Goal: Information Seeking & Learning: Learn about a topic

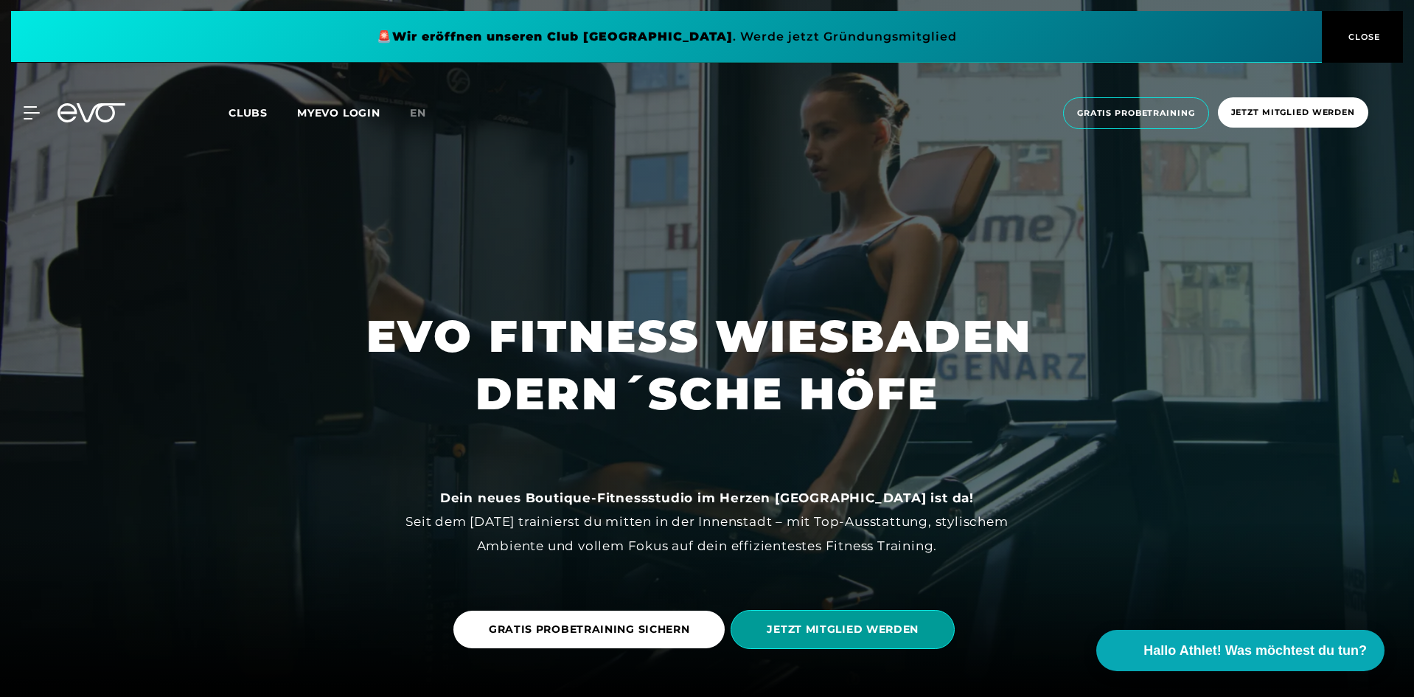
click at [886, 629] on span "JETZT MITGLIED WERDEN" at bounding box center [843, 629] width 152 height 15
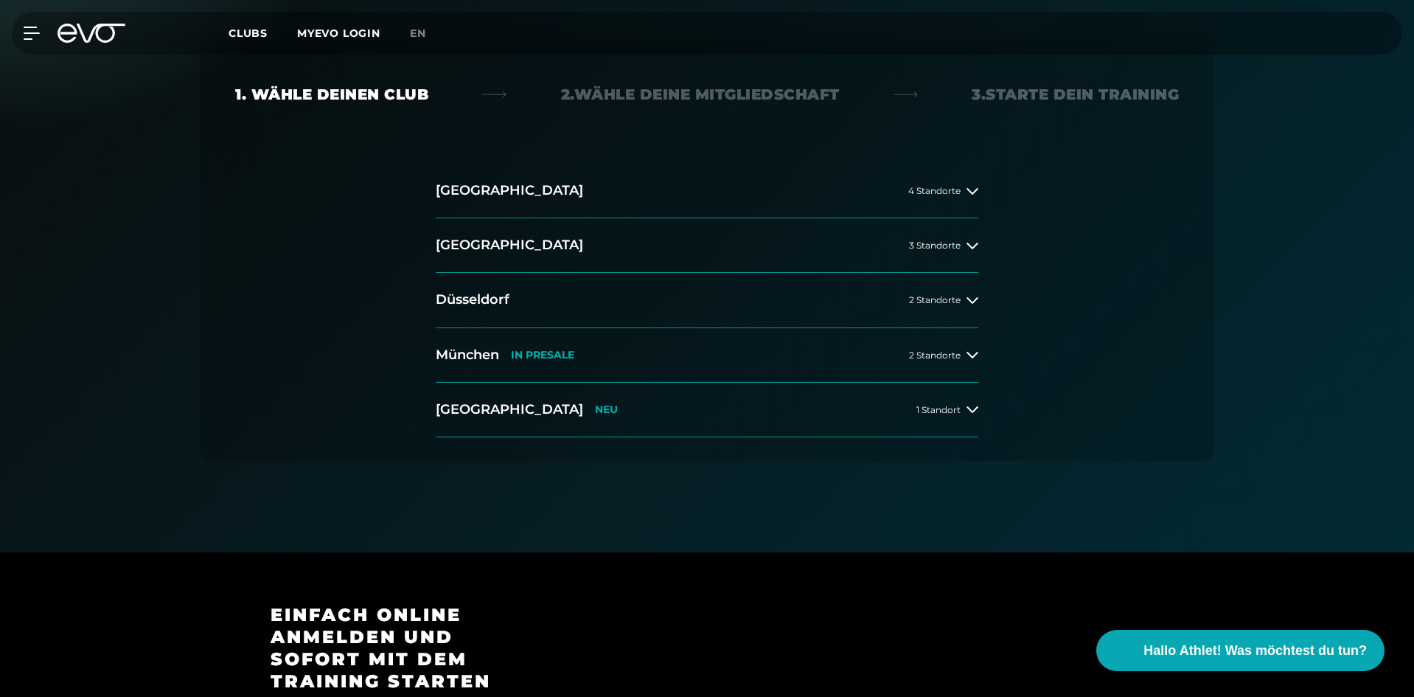
scroll to position [295, 0]
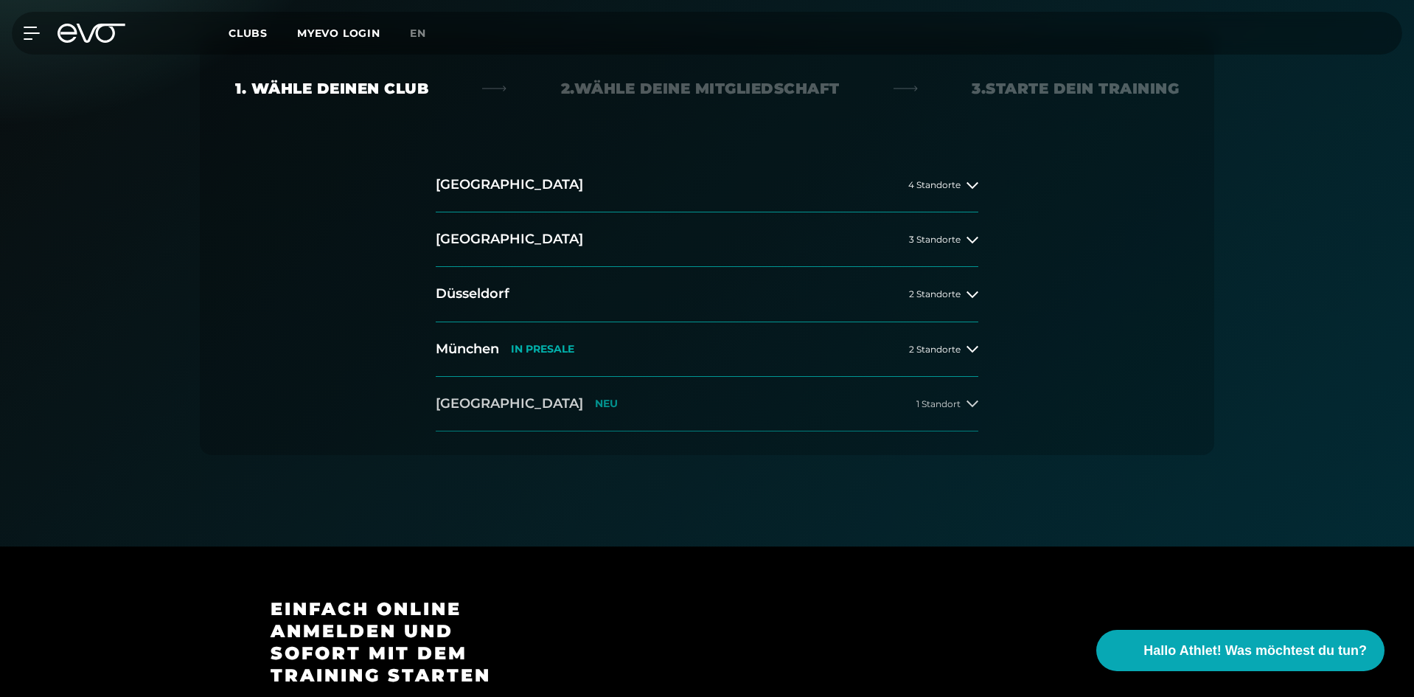
click at [949, 403] on span "1 Standort" at bounding box center [939, 404] width 44 height 10
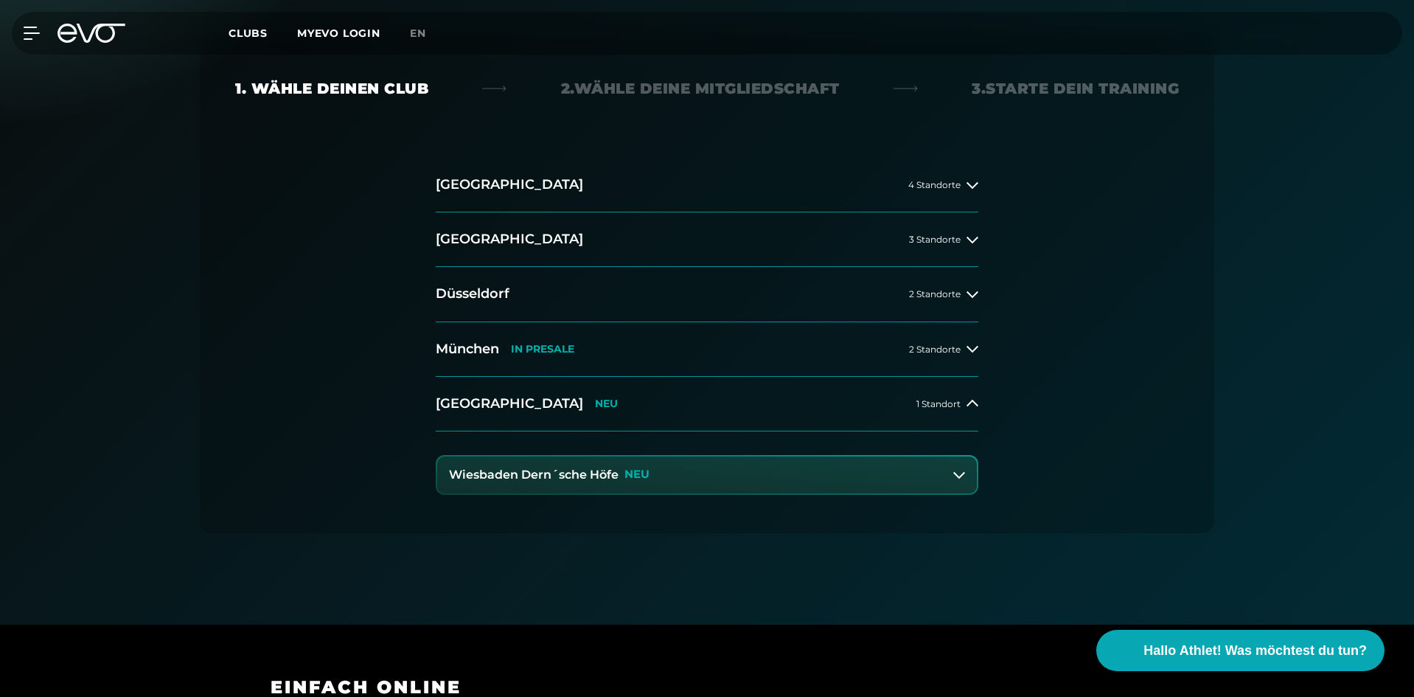
click at [642, 473] on p "NEU" at bounding box center [637, 474] width 25 height 13
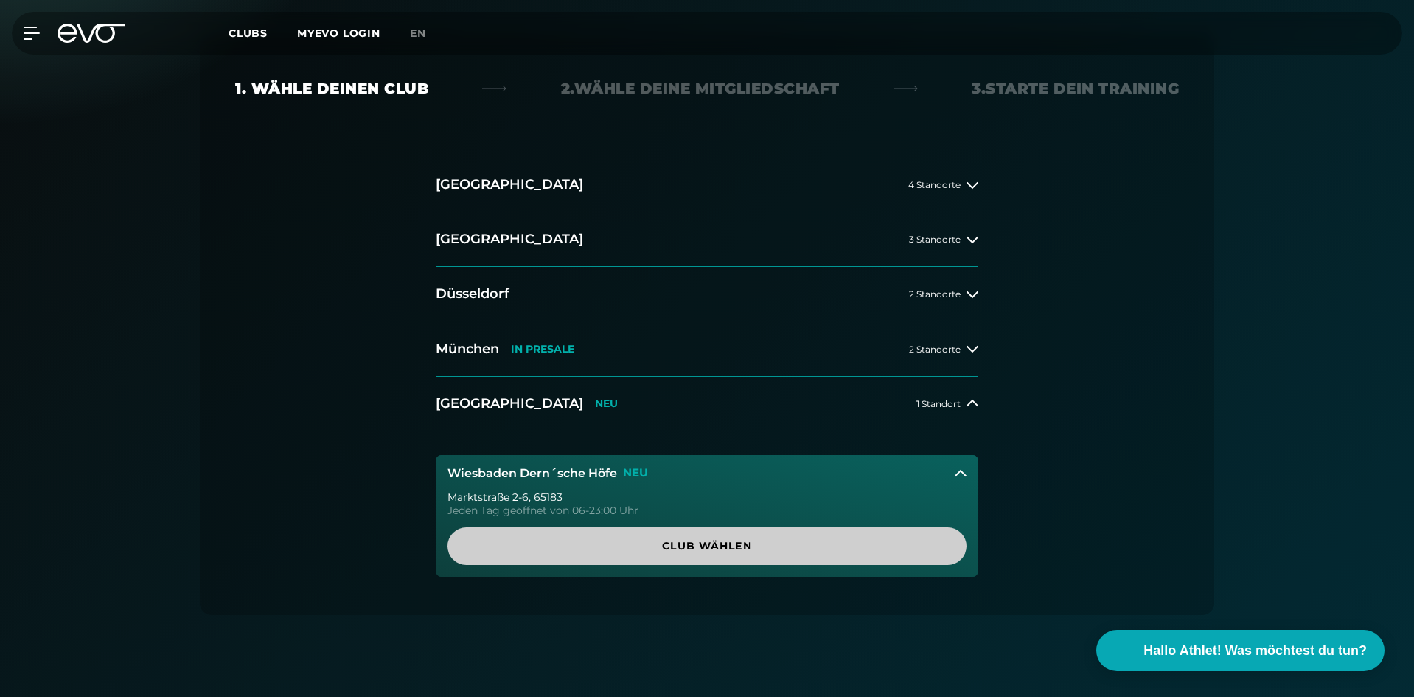
click at [671, 544] on span "Club wählen" at bounding box center [707, 545] width 448 height 15
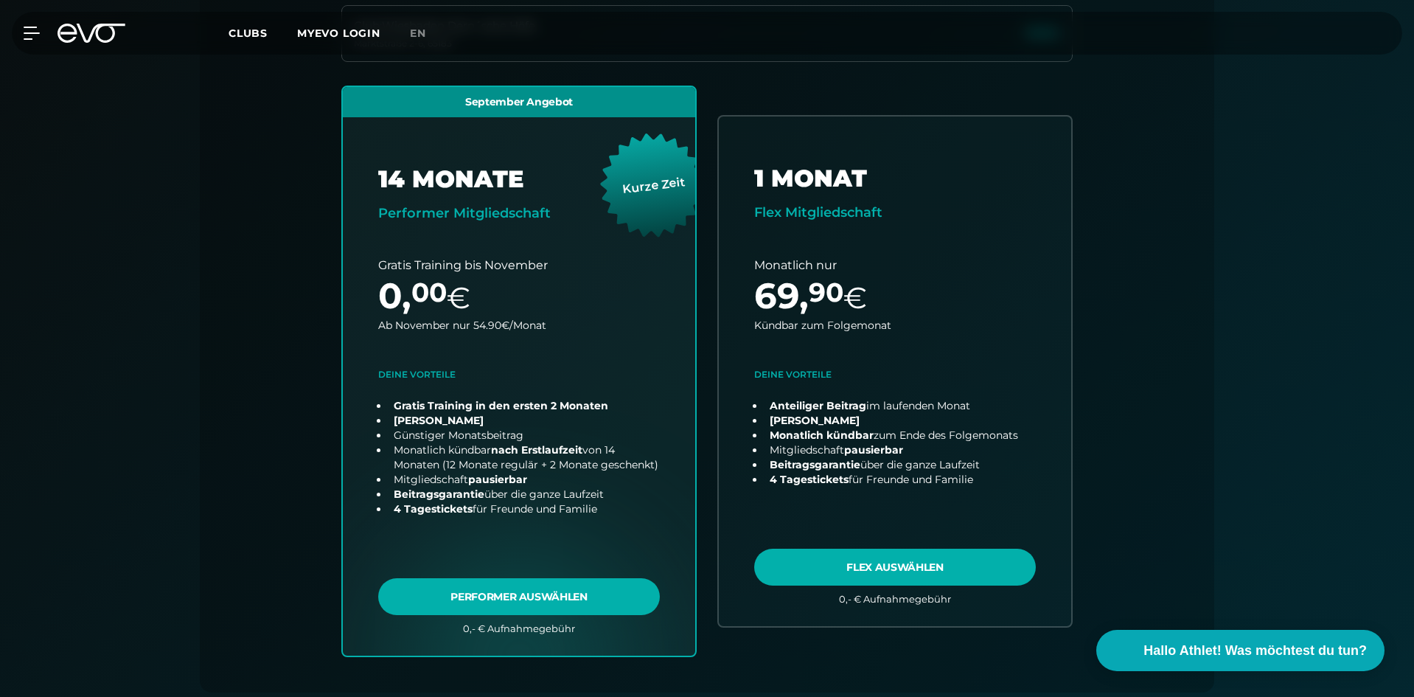
scroll to position [473, 0]
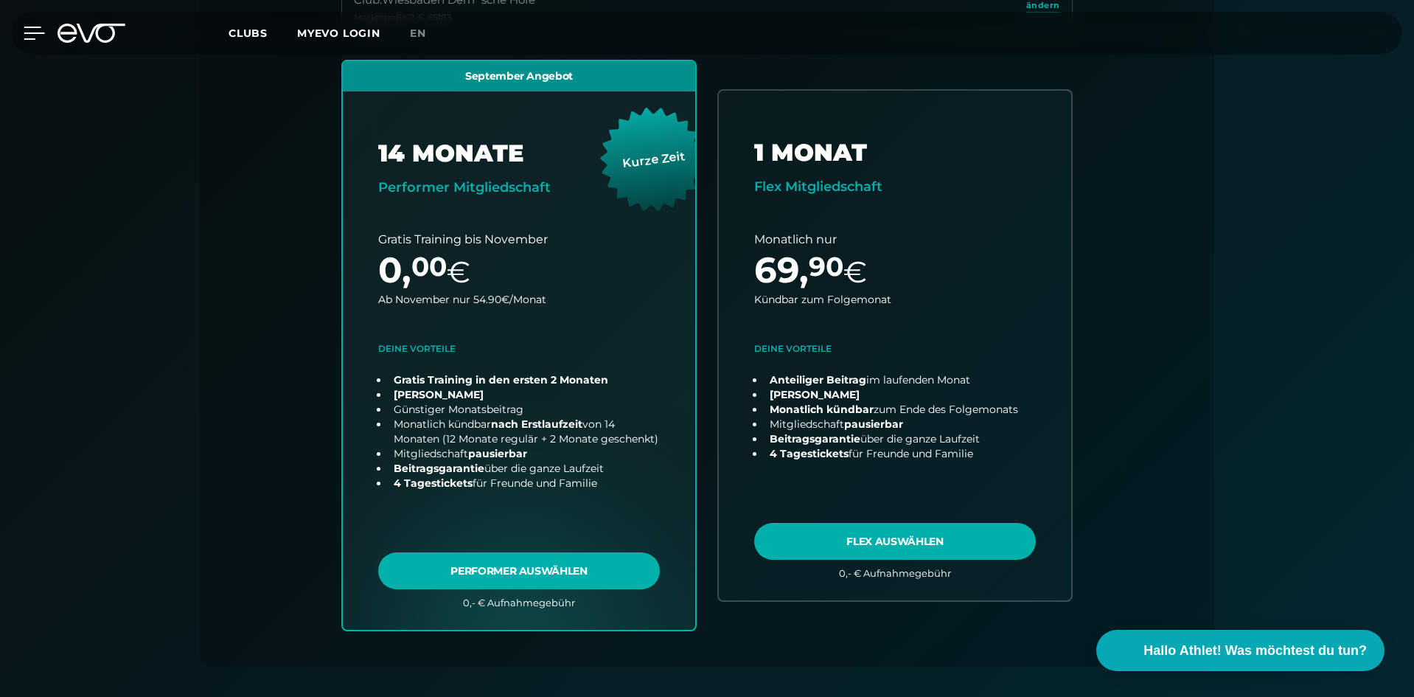
click at [35, 36] on icon at bounding box center [34, 33] width 21 height 13
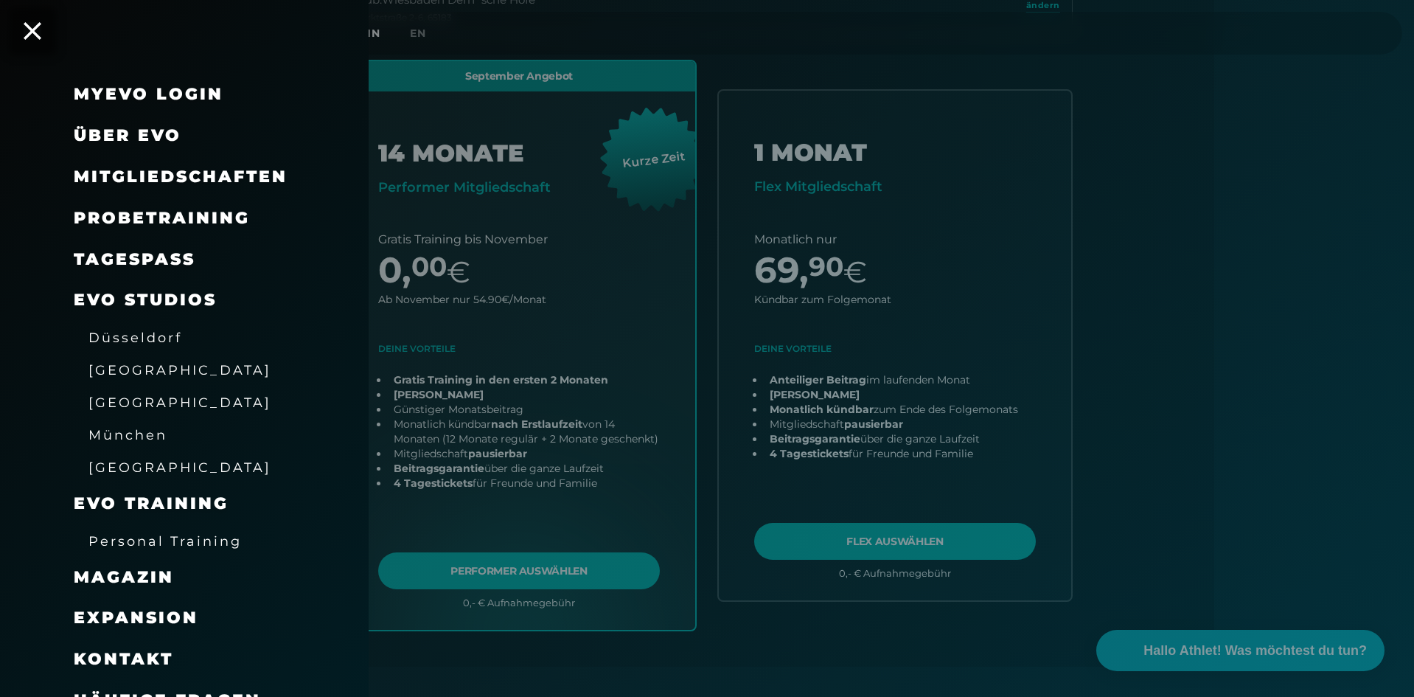
click at [150, 134] on span "Über EVO" at bounding box center [128, 135] width 108 height 20
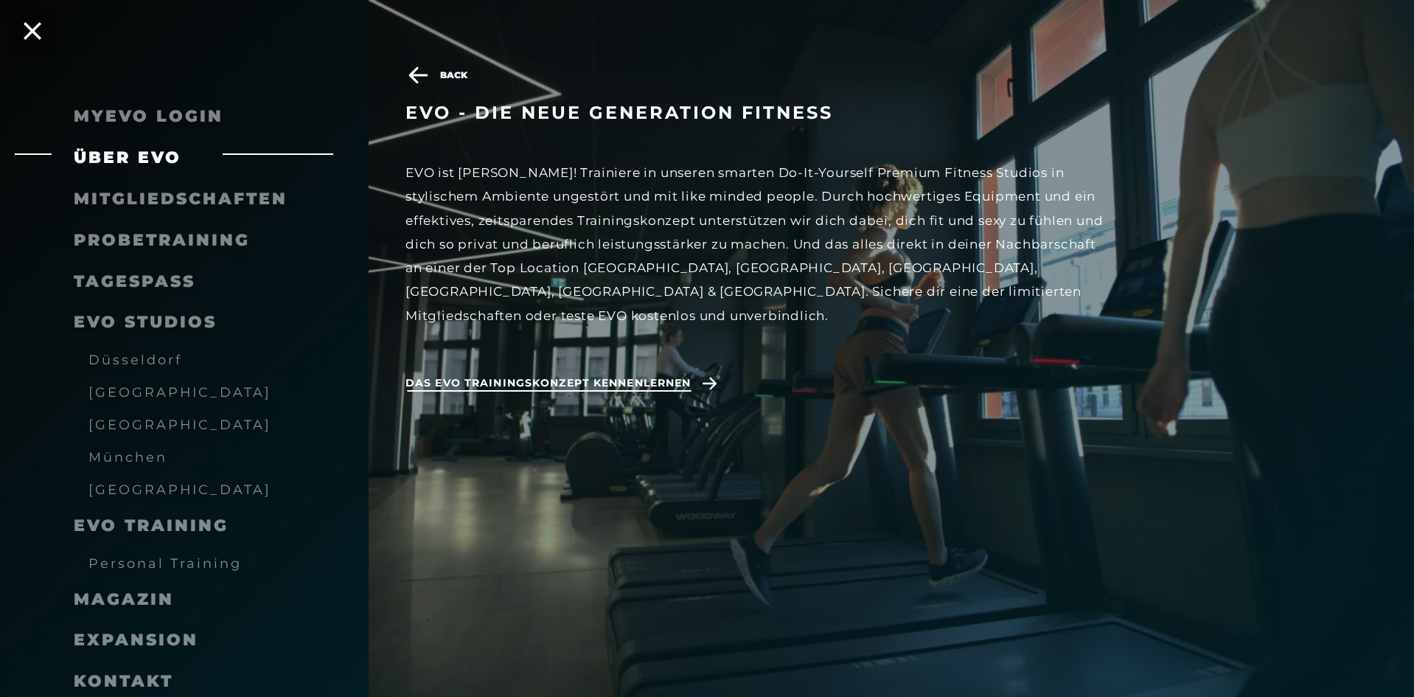
click at [591, 375] on span "Das EVO Trainingskonzept kennenlernen" at bounding box center [548, 382] width 285 height 15
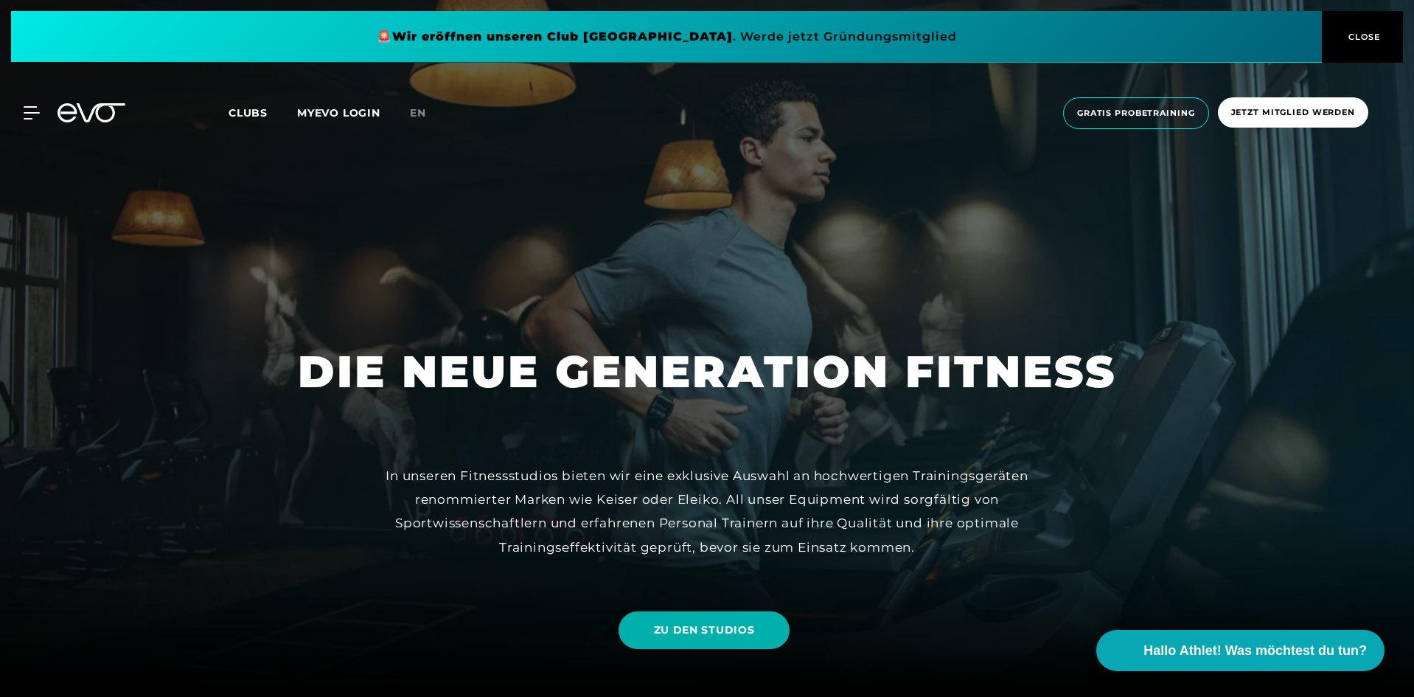
click at [255, 116] on span "Clubs" at bounding box center [248, 112] width 39 height 13
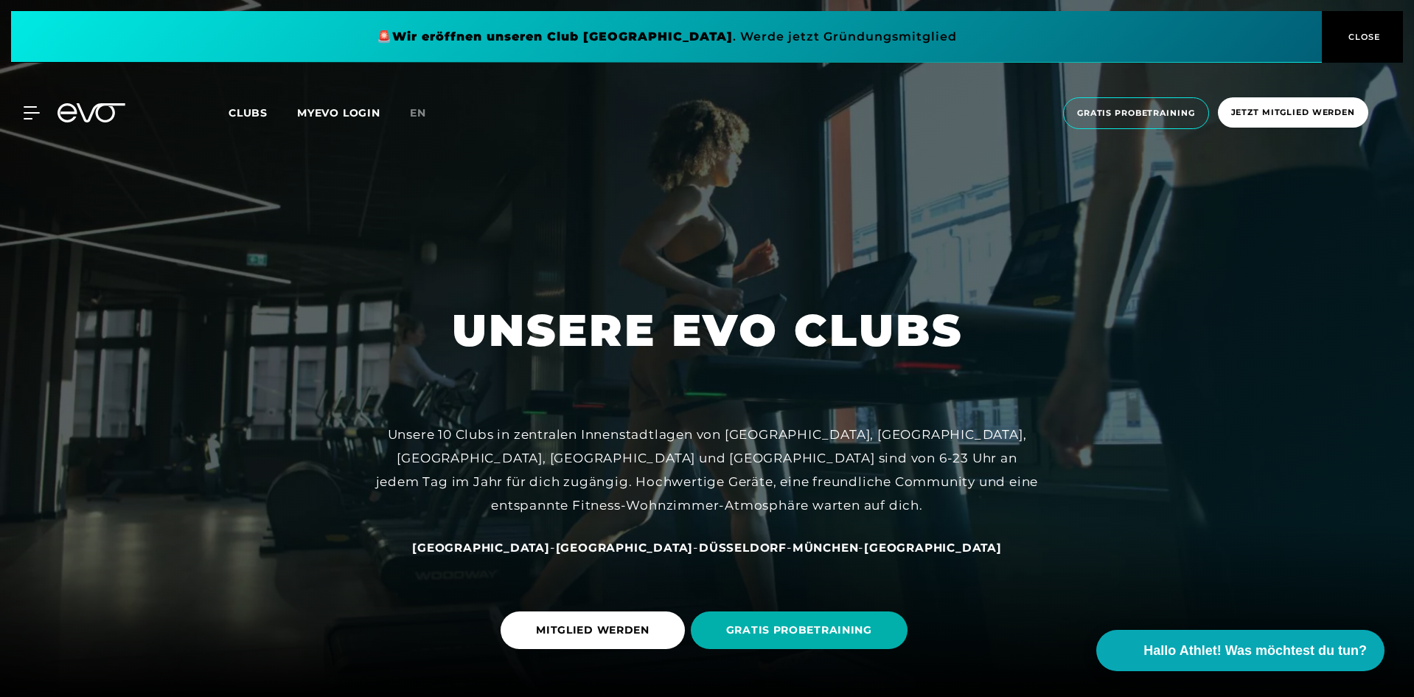
click at [255, 116] on span "Clubs" at bounding box center [248, 112] width 39 height 13
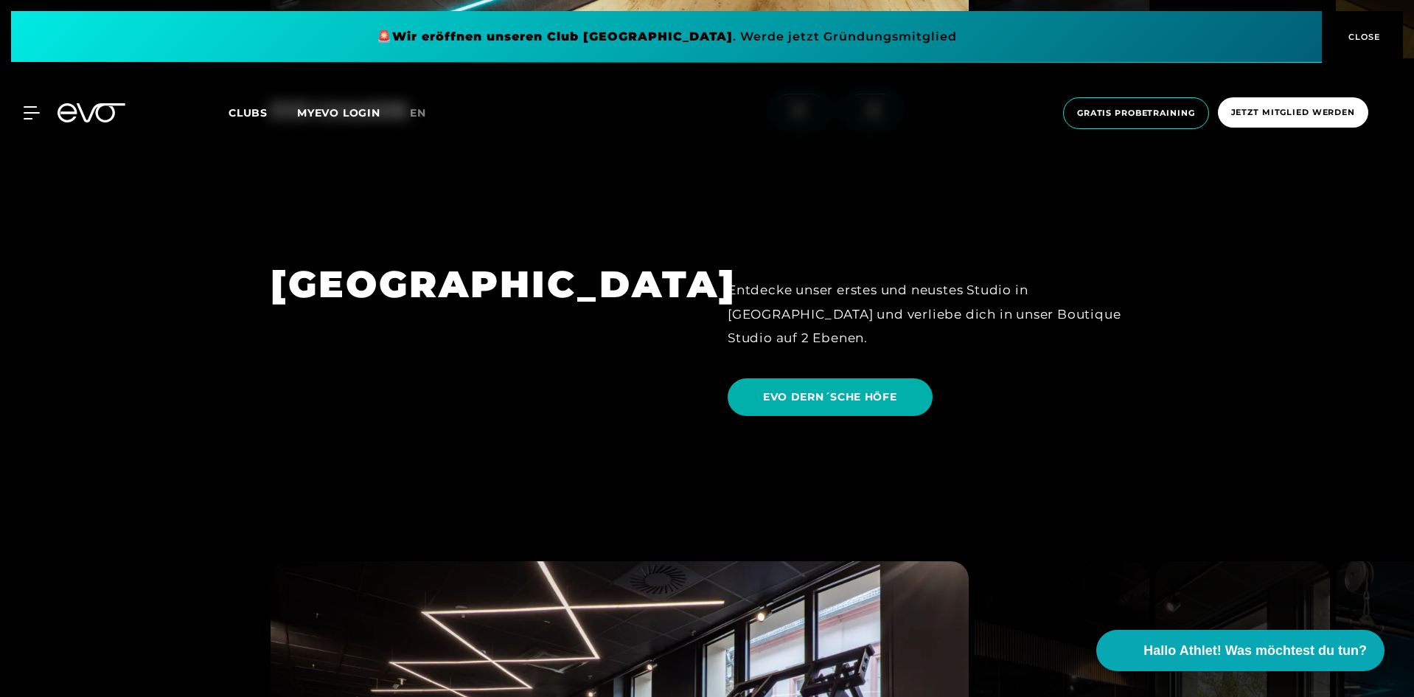
scroll to position [3466, 0]
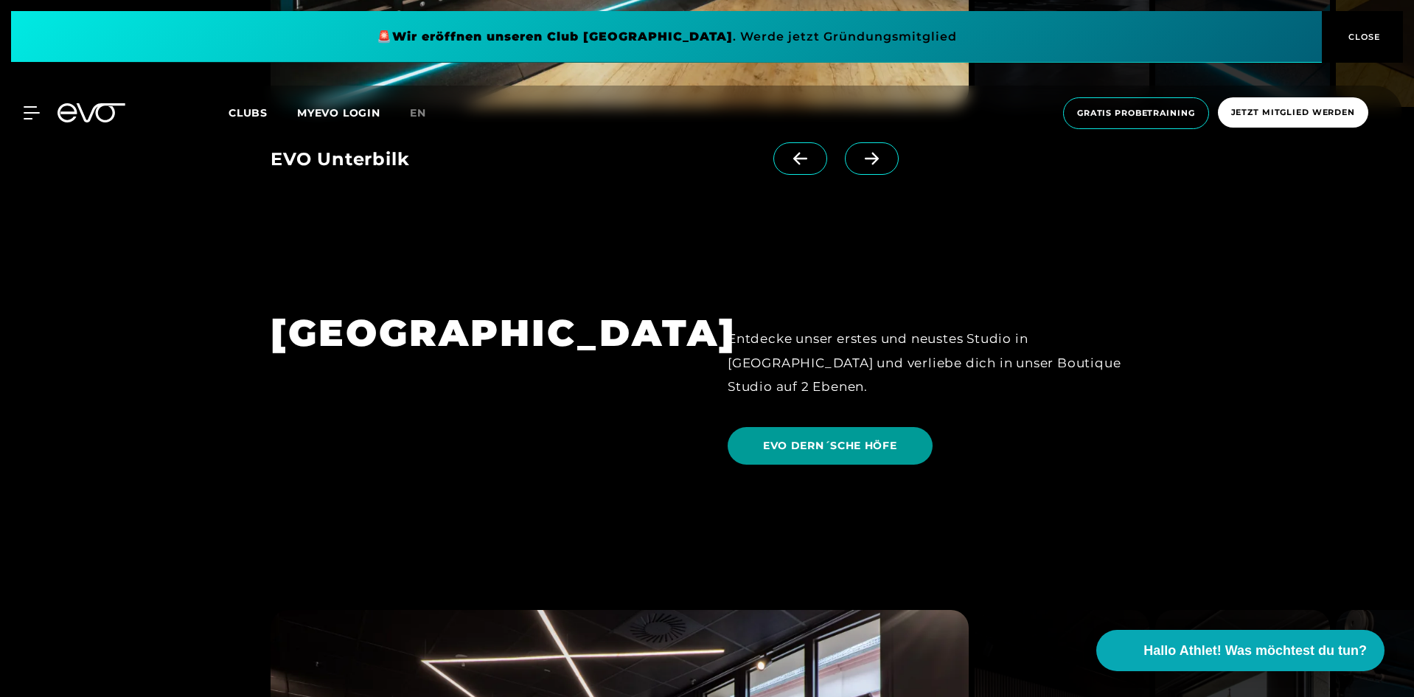
click at [855, 427] on span "EVO DERN´SCHE HÖFE" at bounding box center [830, 446] width 205 height 38
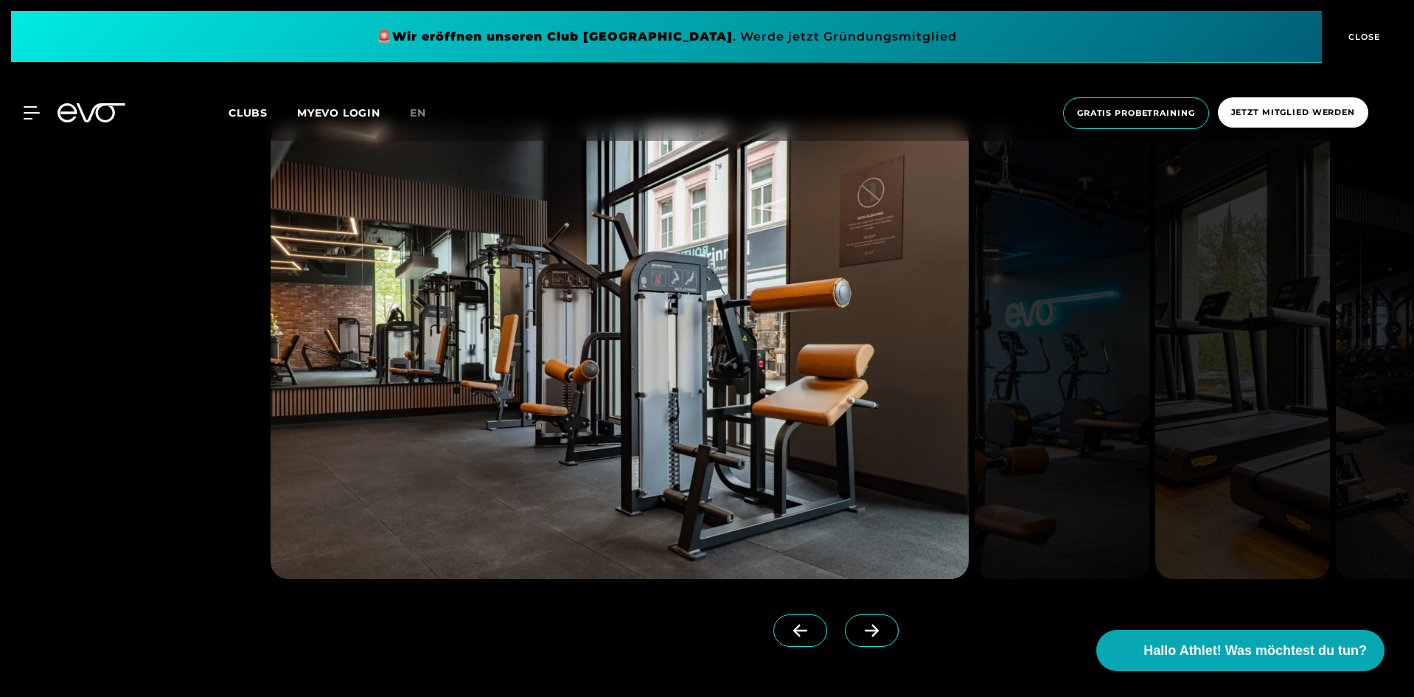
scroll to position [1770, 0]
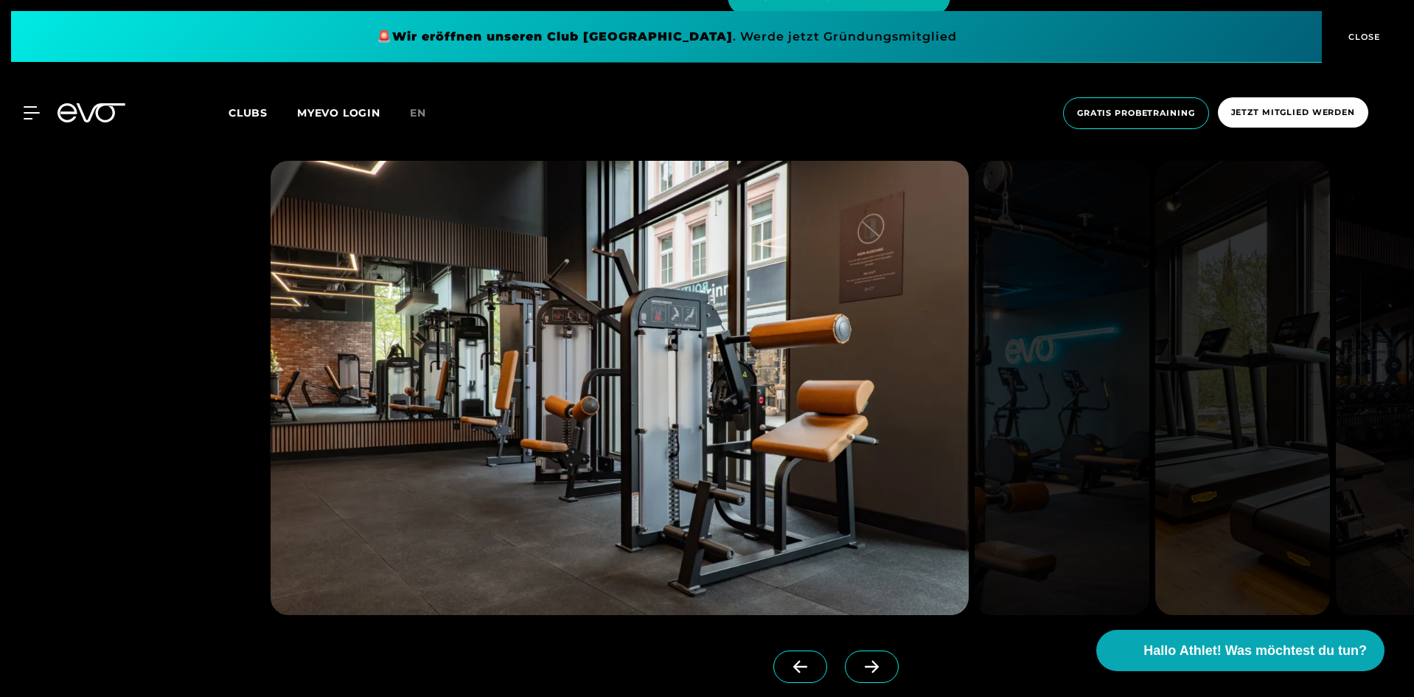
click at [865, 668] on icon at bounding box center [872, 667] width 14 height 13
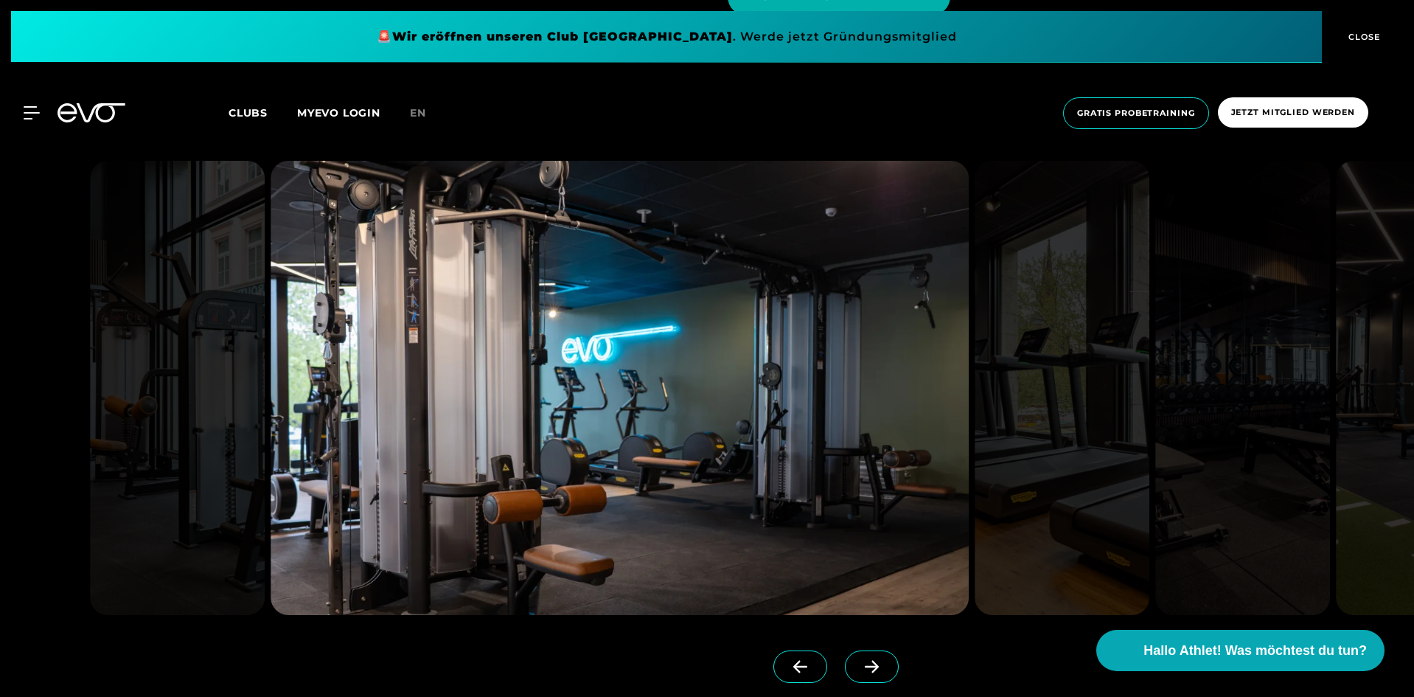
click at [865, 668] on icon at bounding box center [872, 667] width 14 height 13
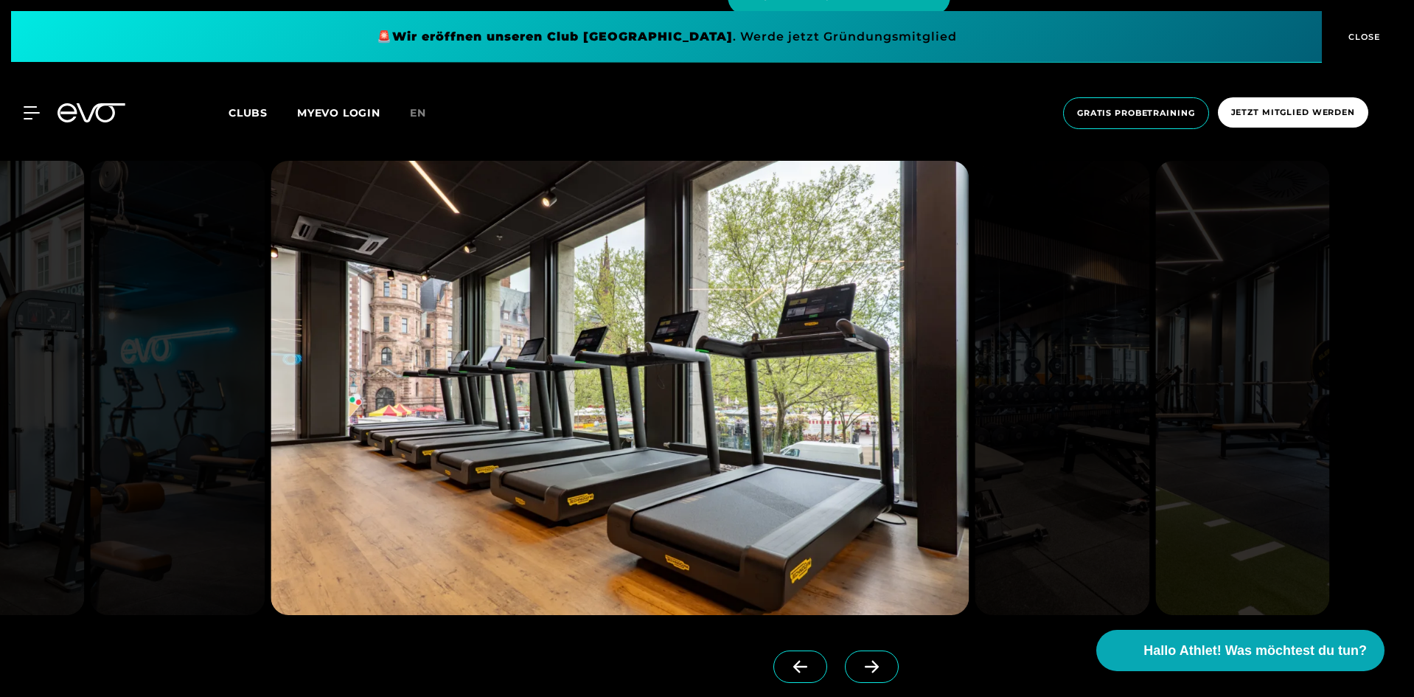
click at [865, 668] on icon at bounding box center [872, 667] width 14 height 13
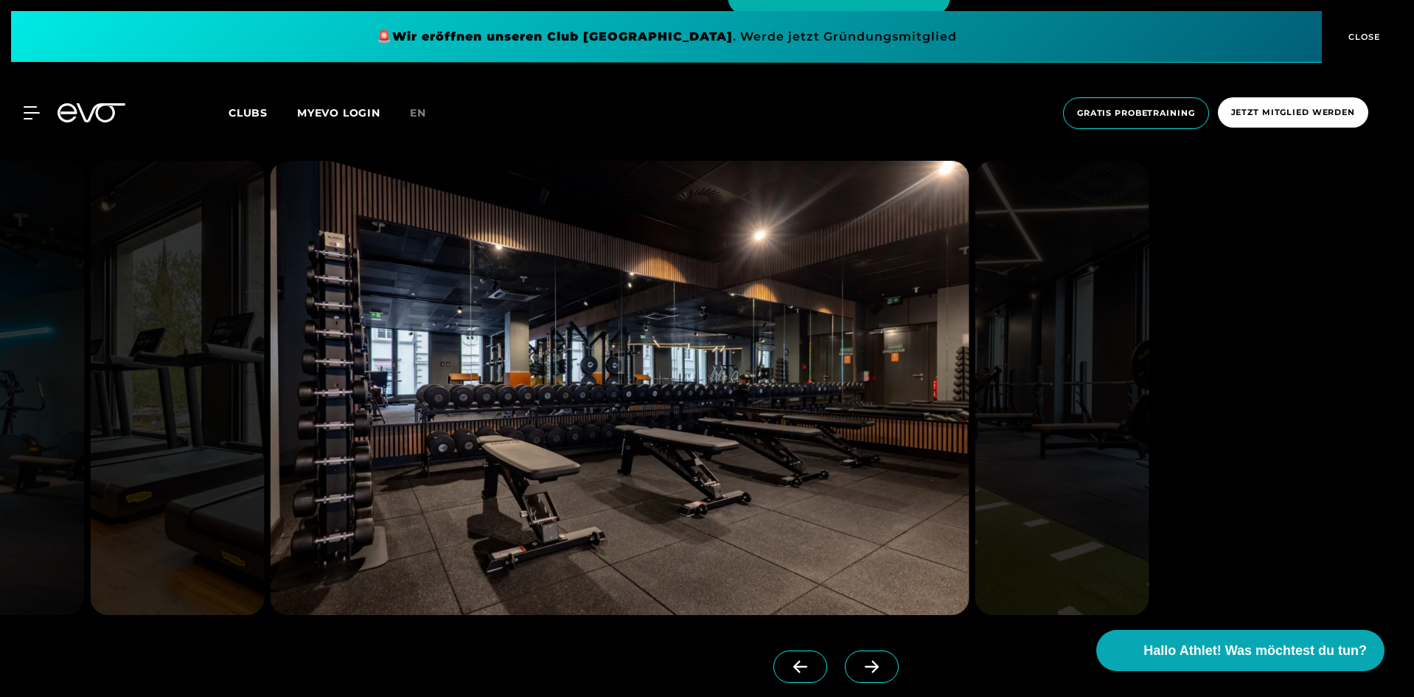
click at [865, 668] on icon at bounding box center [872, 667] width 14 height 13
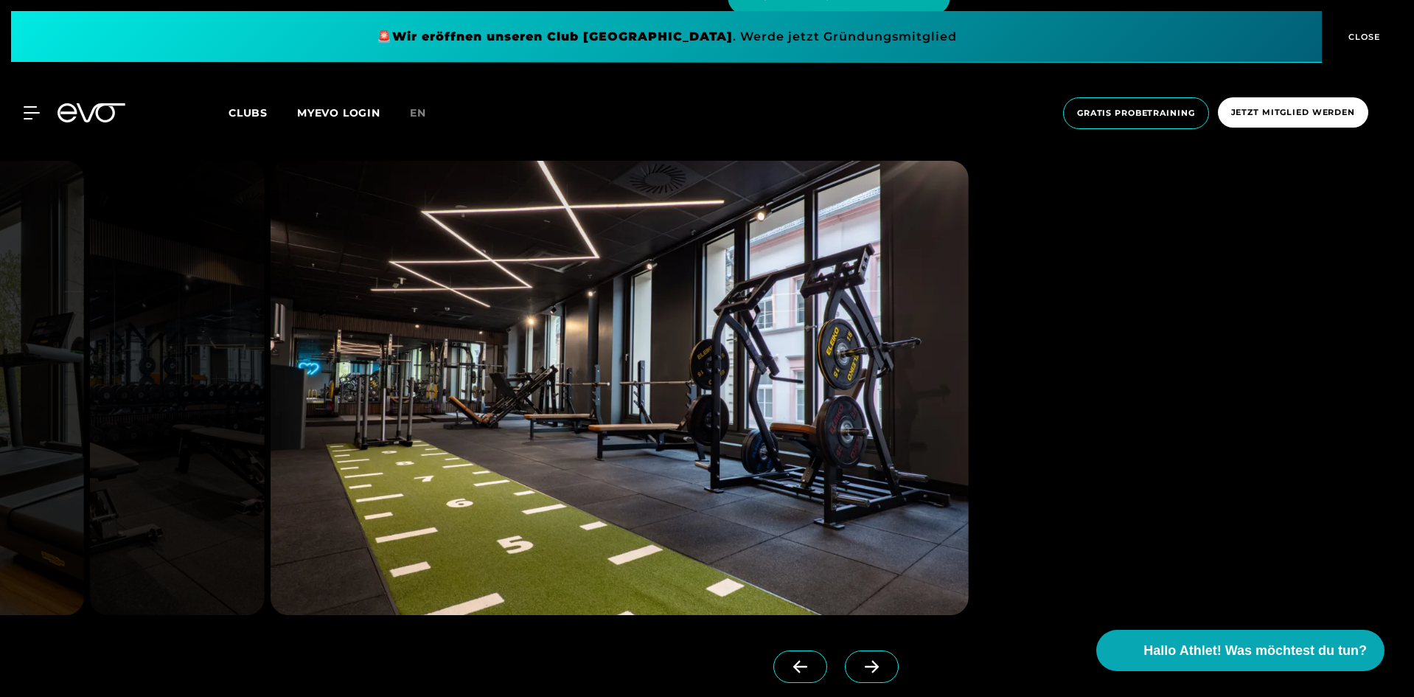
click at [865, 668] on icon at bounding box center [872, 667] width 14 height 13
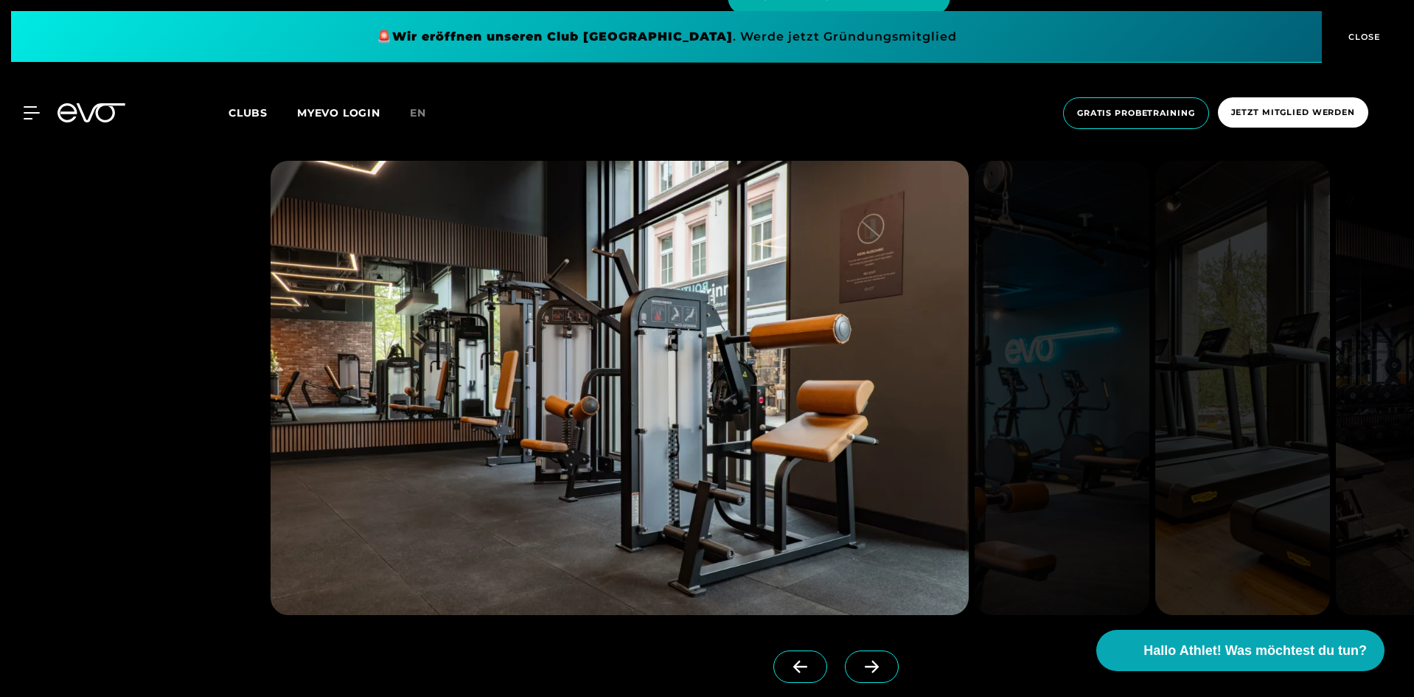
click at [865, 668] on icon at bounding box center [872, 667] width 14 height 13
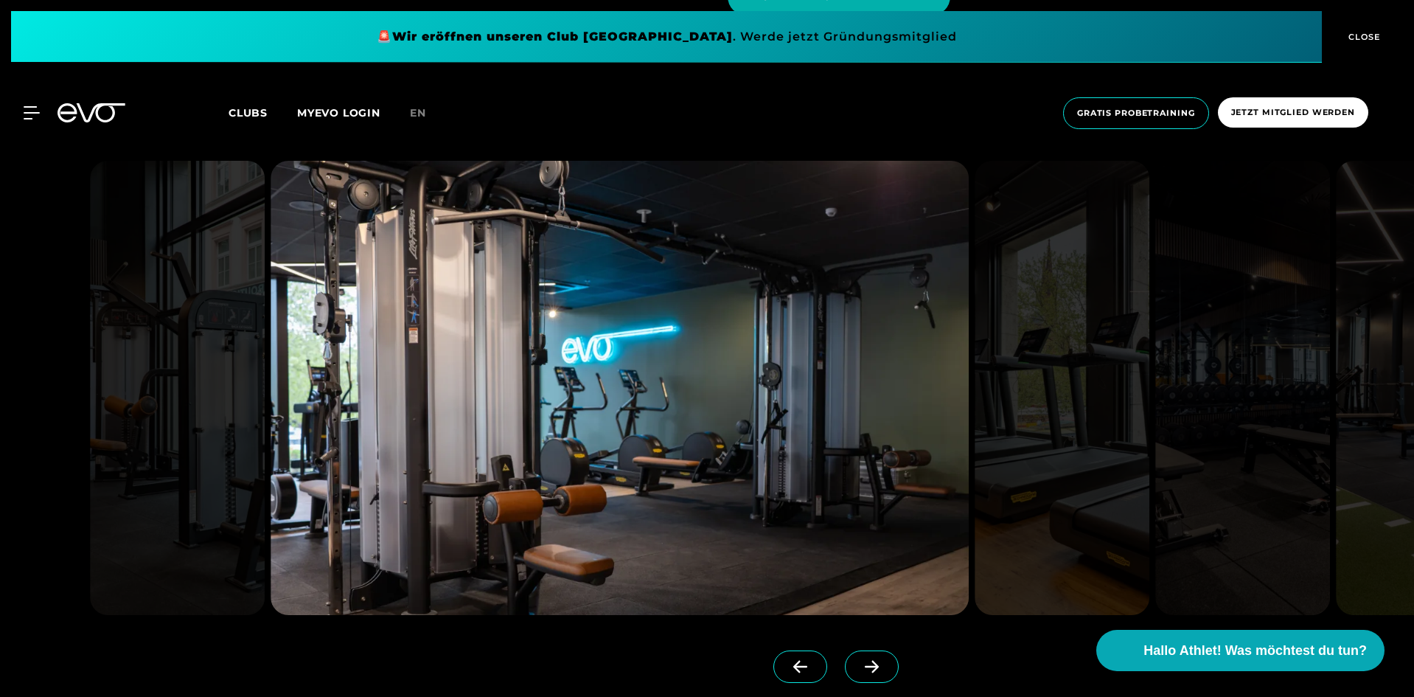
click at [865, 668] on icon at bounding box center [872, 667] width 14 height 13
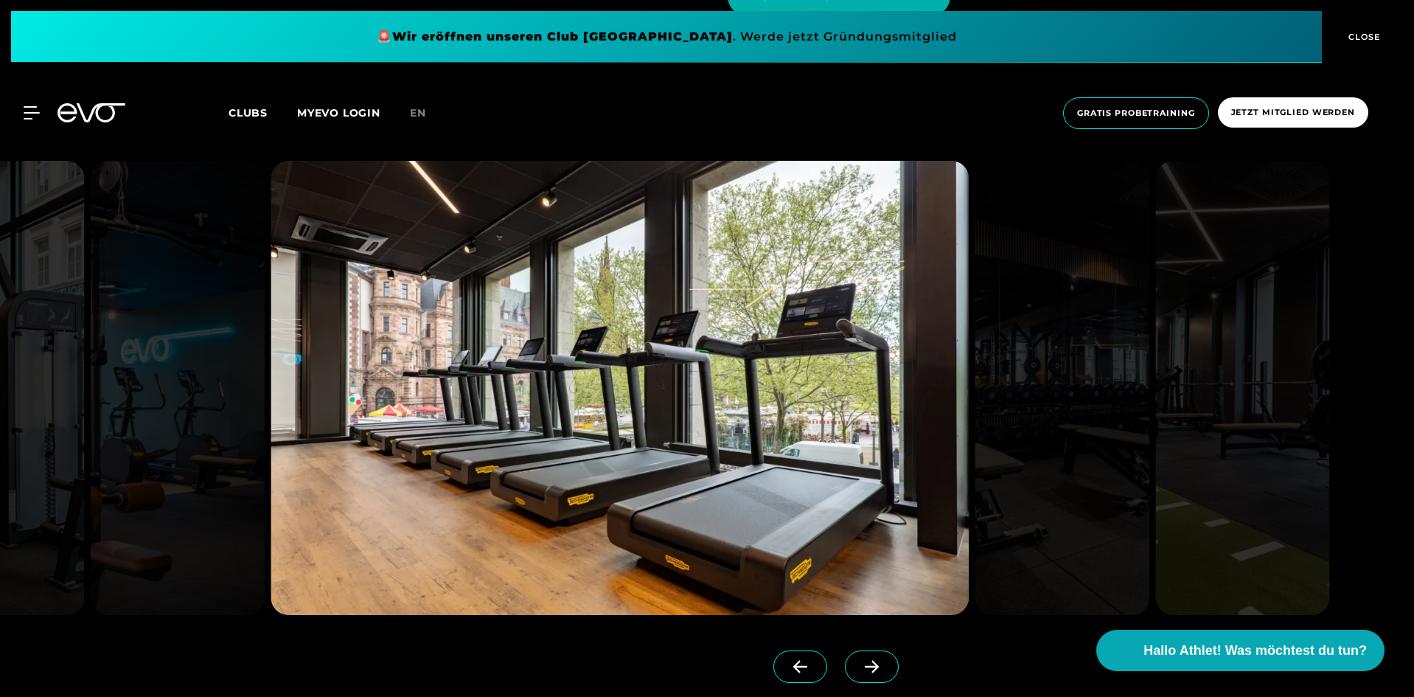
click at [865, 668] on icon at bounding box center [872, 667] width 14 height 13
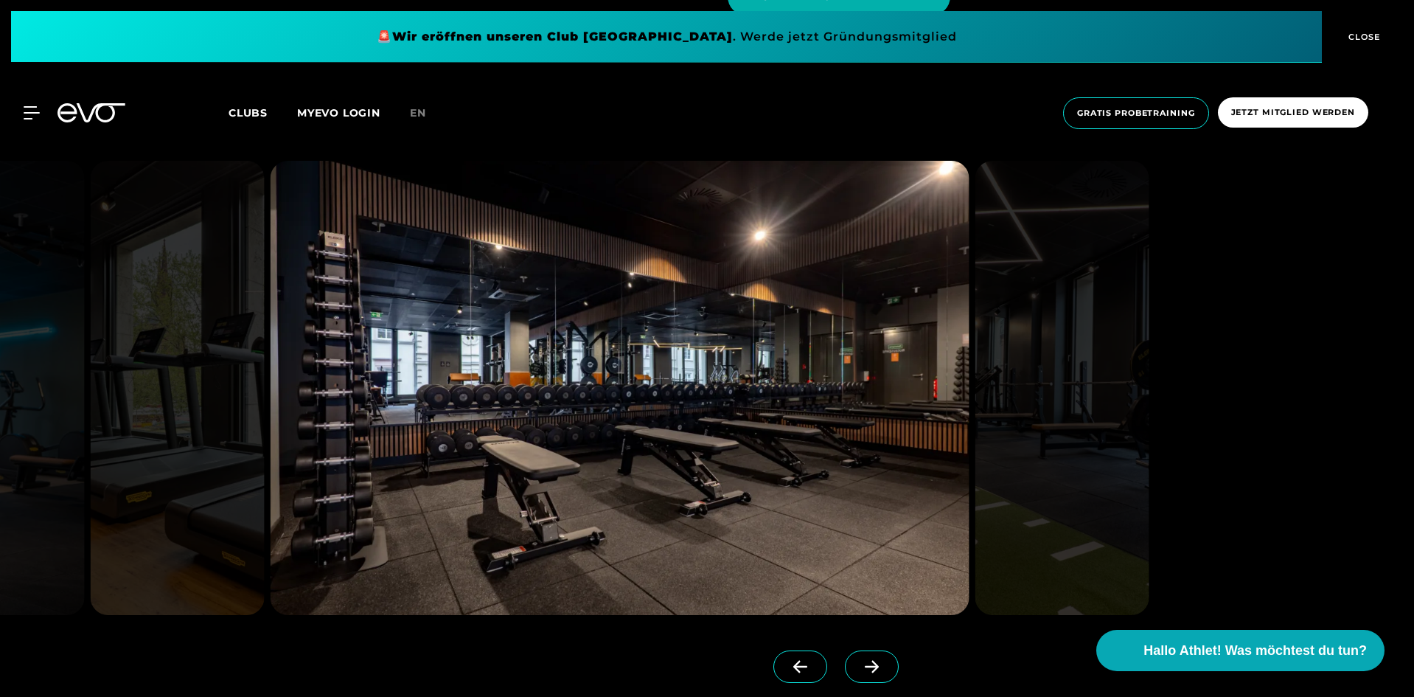
click at [865, 668] on icon at bounding box center [872, 667] width 14 height 13
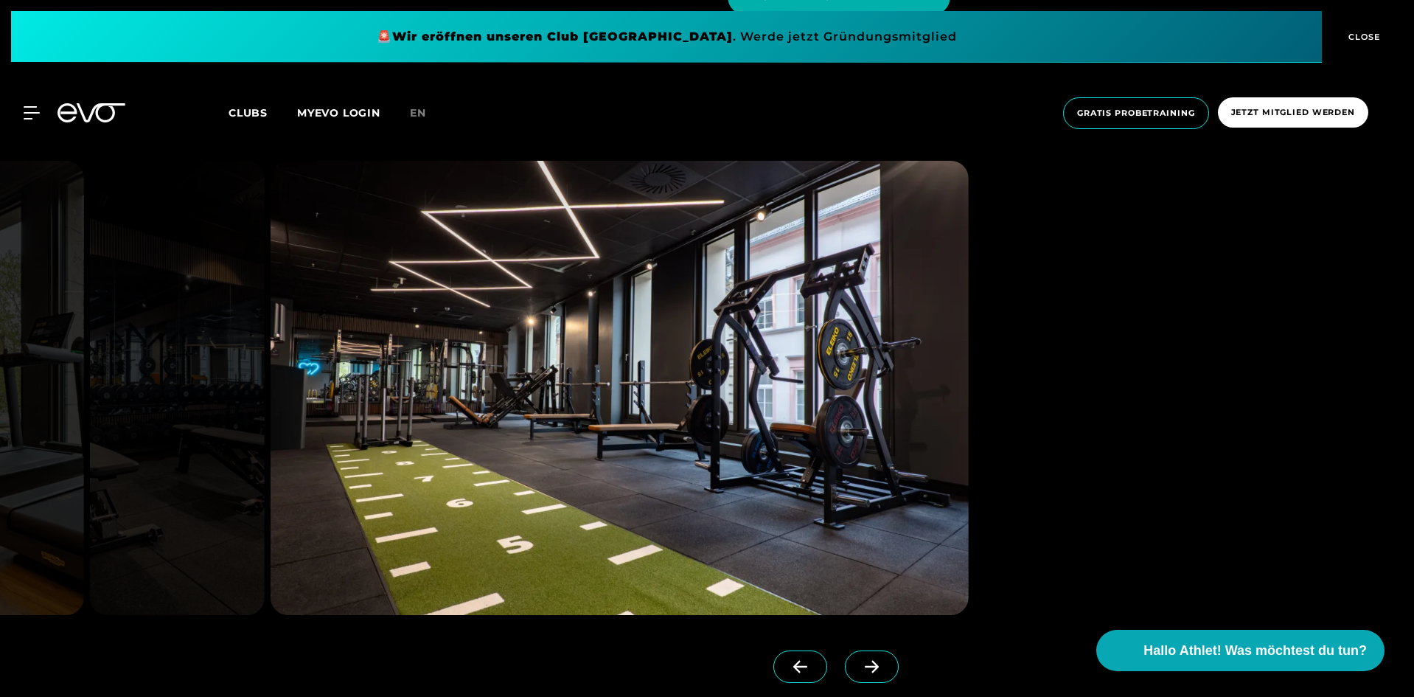
click at [865, 668] on icon at bounding box center [872, 667] width 14 height 13
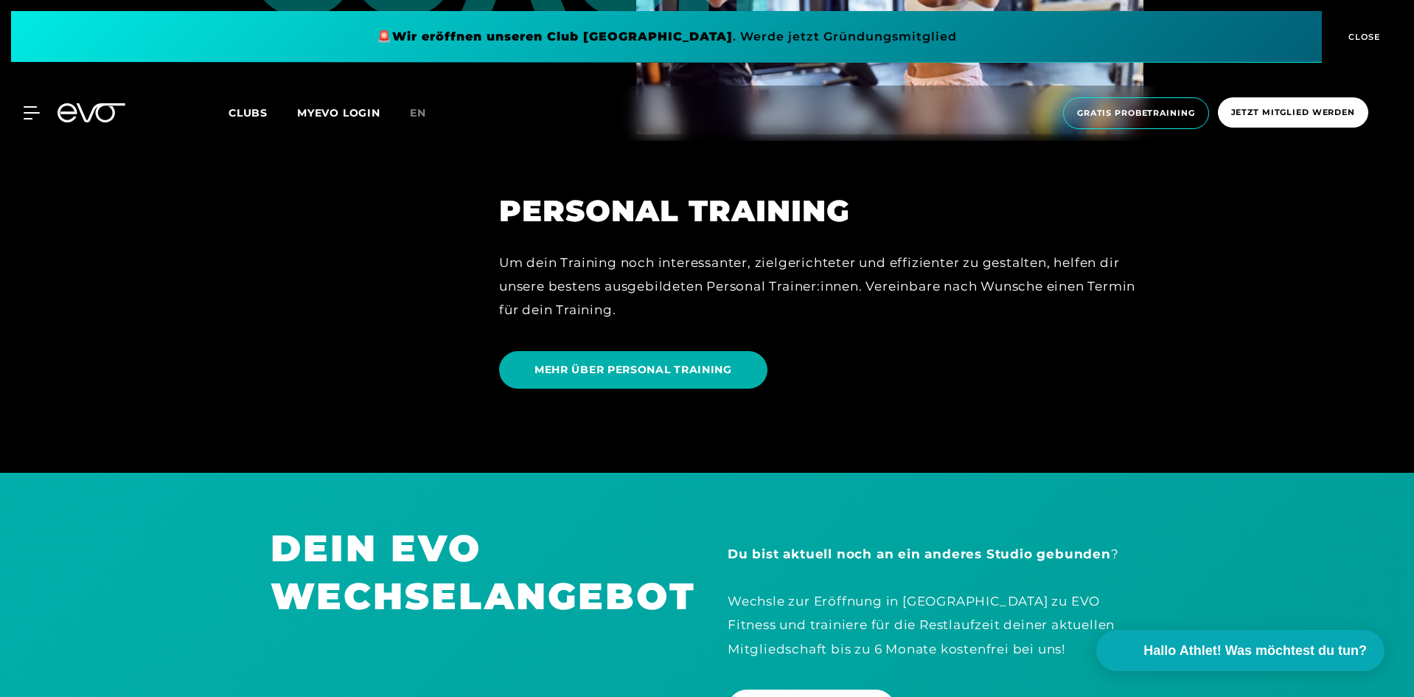
scroll to position [4056, 0]
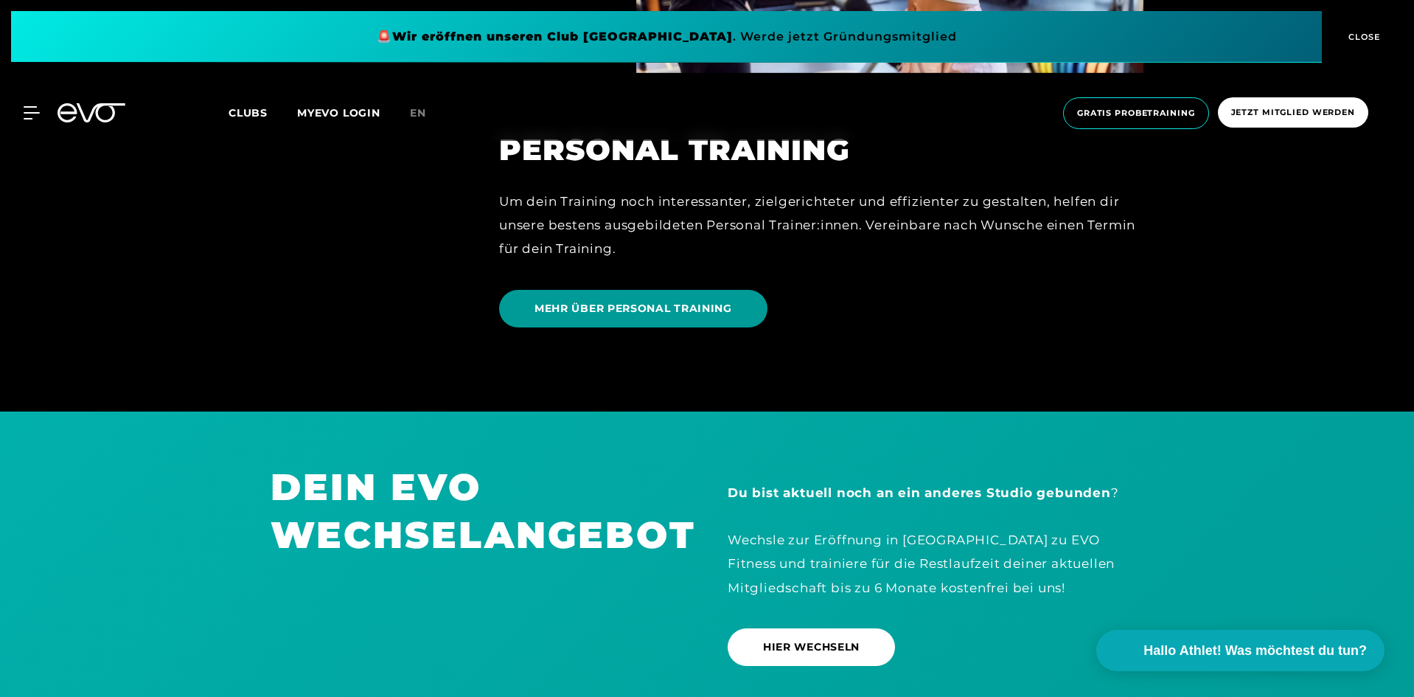
click at [638, 311] on span "MEHR ÜBER PERSONAL TRAINING" at bounding box center [634, 308] width 198 height 15
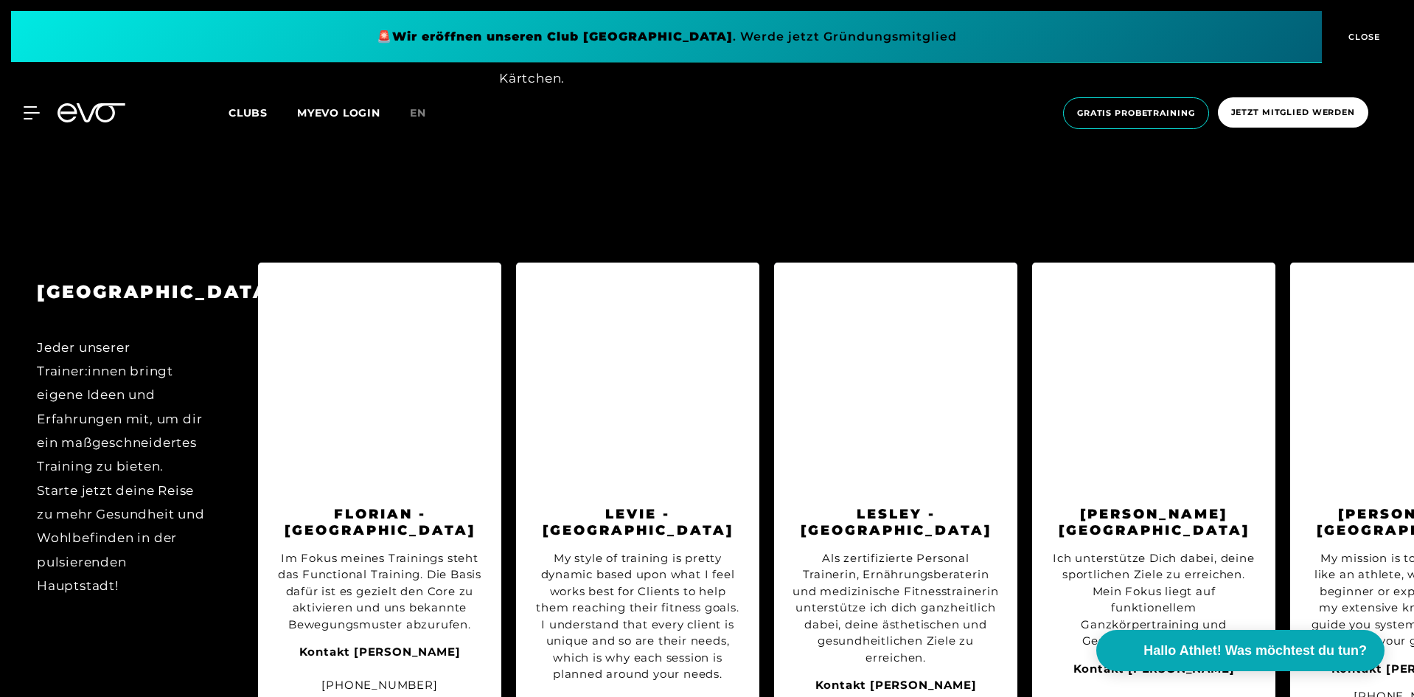
scroll to position [1475, 0]
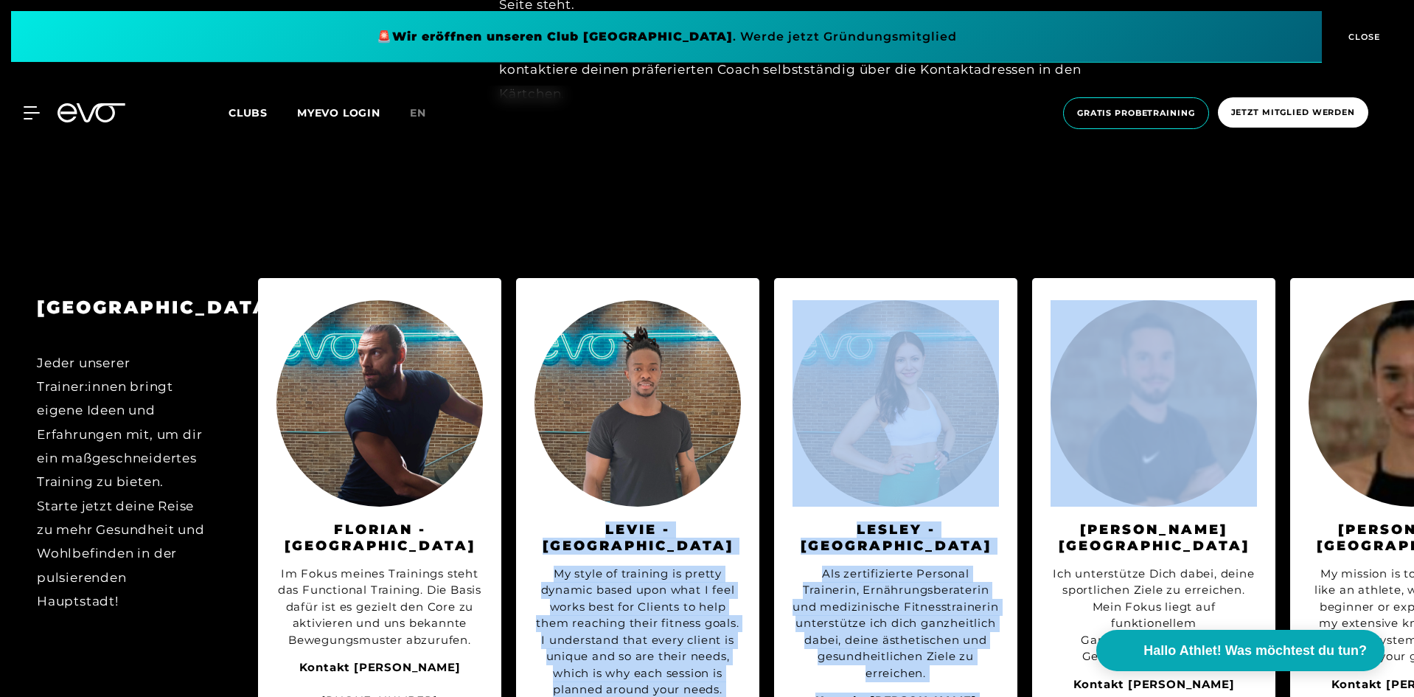
drag, startPoint x: 1262, startPoint y: 286, endPoint x: 681, endPoint y: 204, distance: 586.2
click at [681, 204] on div "BERLIN Jeder unserer Trainer:innen bringt eigene Ideen und Erfahrungen mit, um …" at bounding box center [707, 614] width 1414 height 878
click at [925, 211] on div "BERLIN Jeder unserer Trainer:innen bringt eigene Ideen und Erfahrungen mit, um …" at bounding box center [707, 614] width 1414 height 878
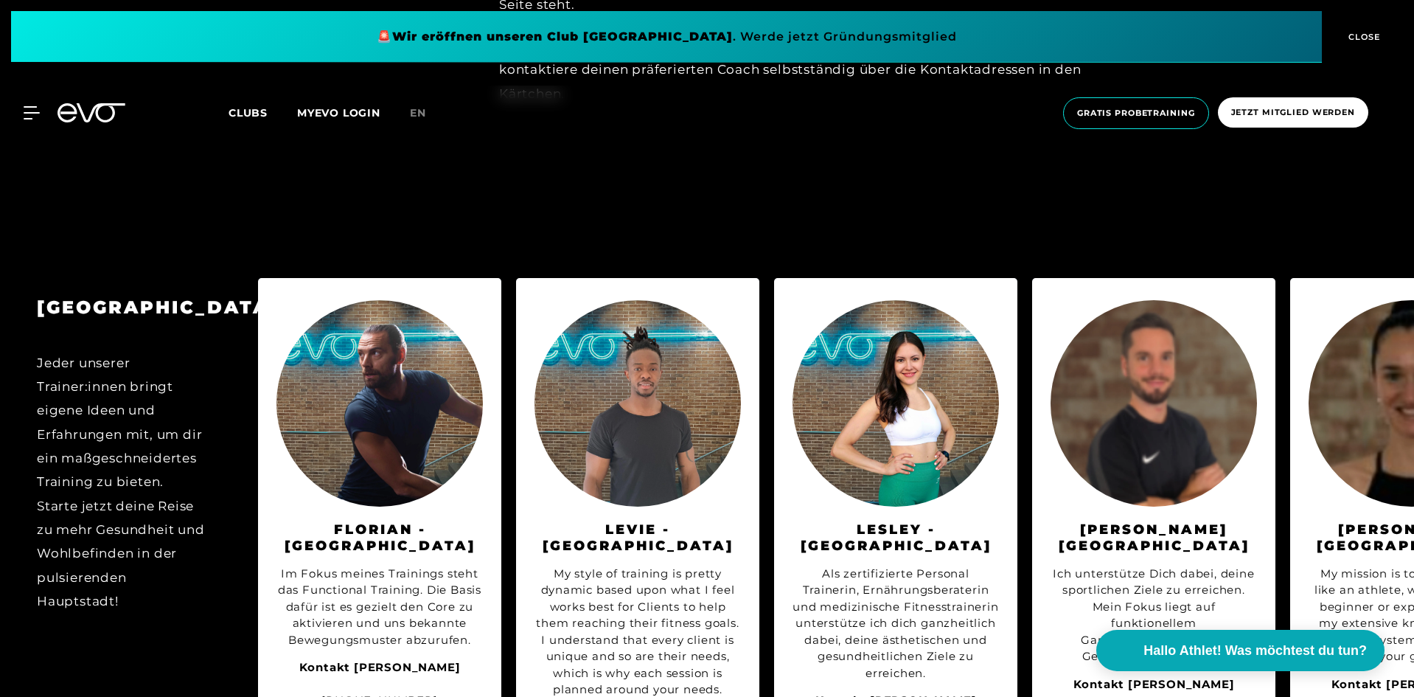
click at [1369, 207] on div "BERLIN Jeder unserer Trainer:innen bringt eigene Ideen und Erfahrungen mit, um …" at bounding box center [707, 614] width 1414 height 878
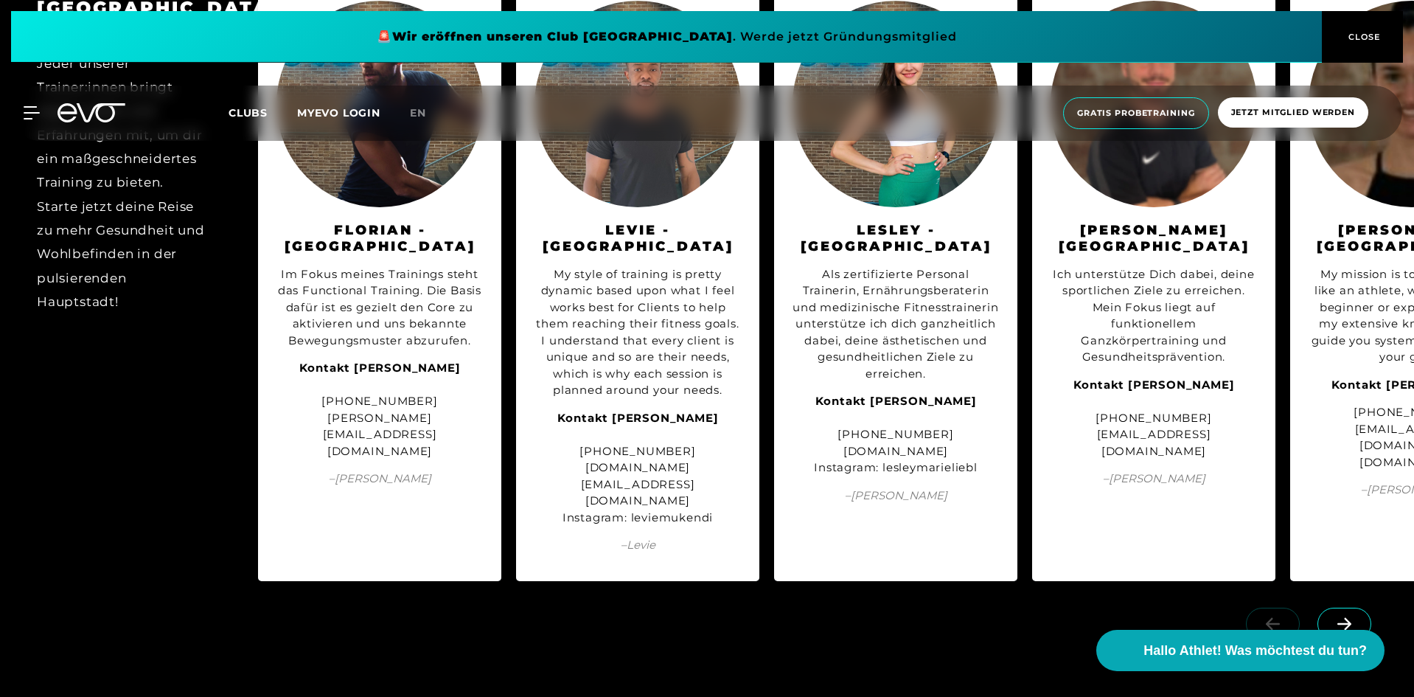
scroll to position [1770, 0]
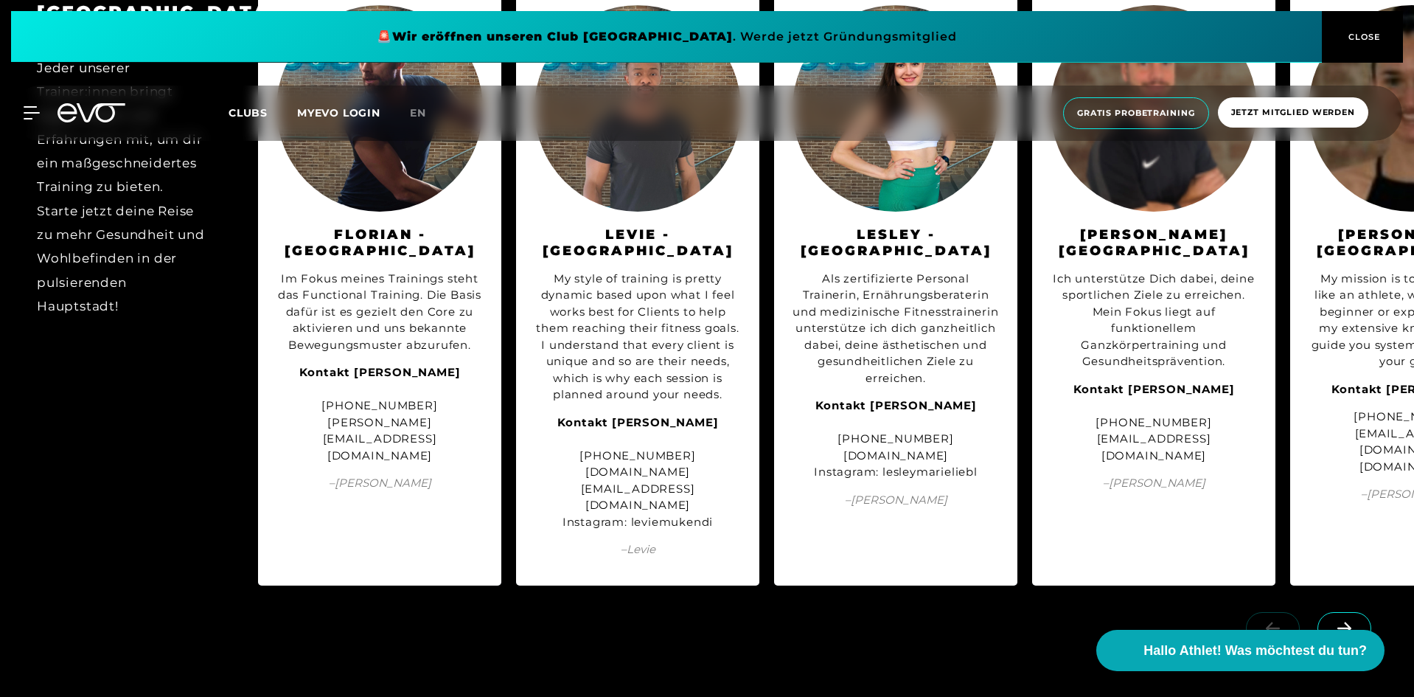
click at [1348, 622] on icon at bounding box center [1345, 628] width 26 height 13
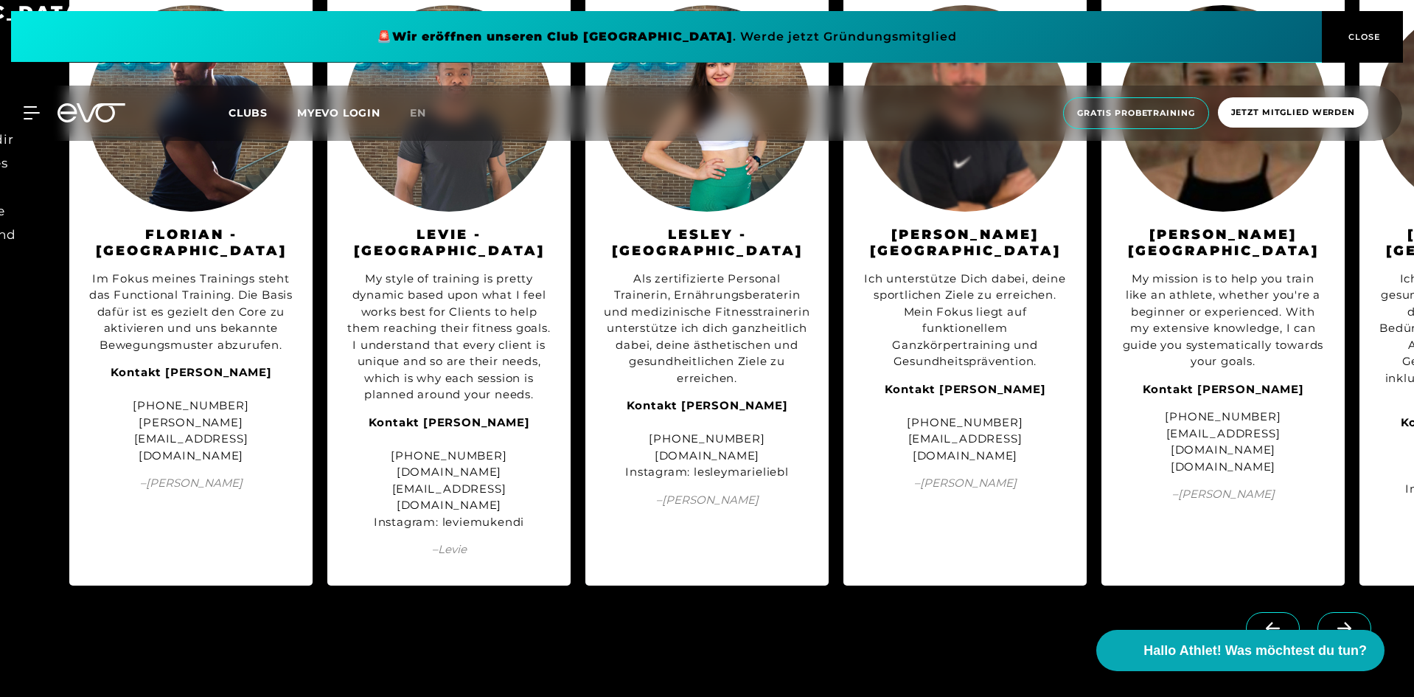
click at [1348, 622] on icon at bounding box center [1345, 628] width 26 height 13
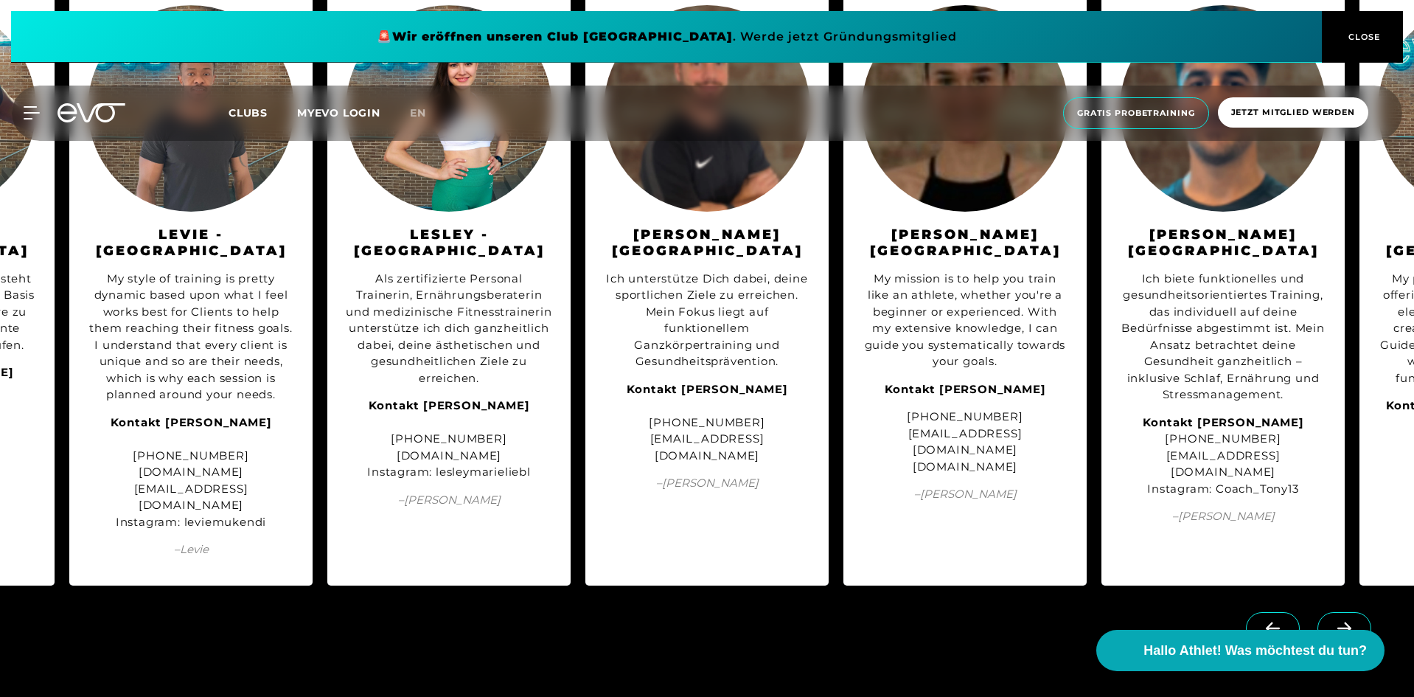
click at [1348, 622] on icon at bounding box center [1345, 628] width 26 height 13
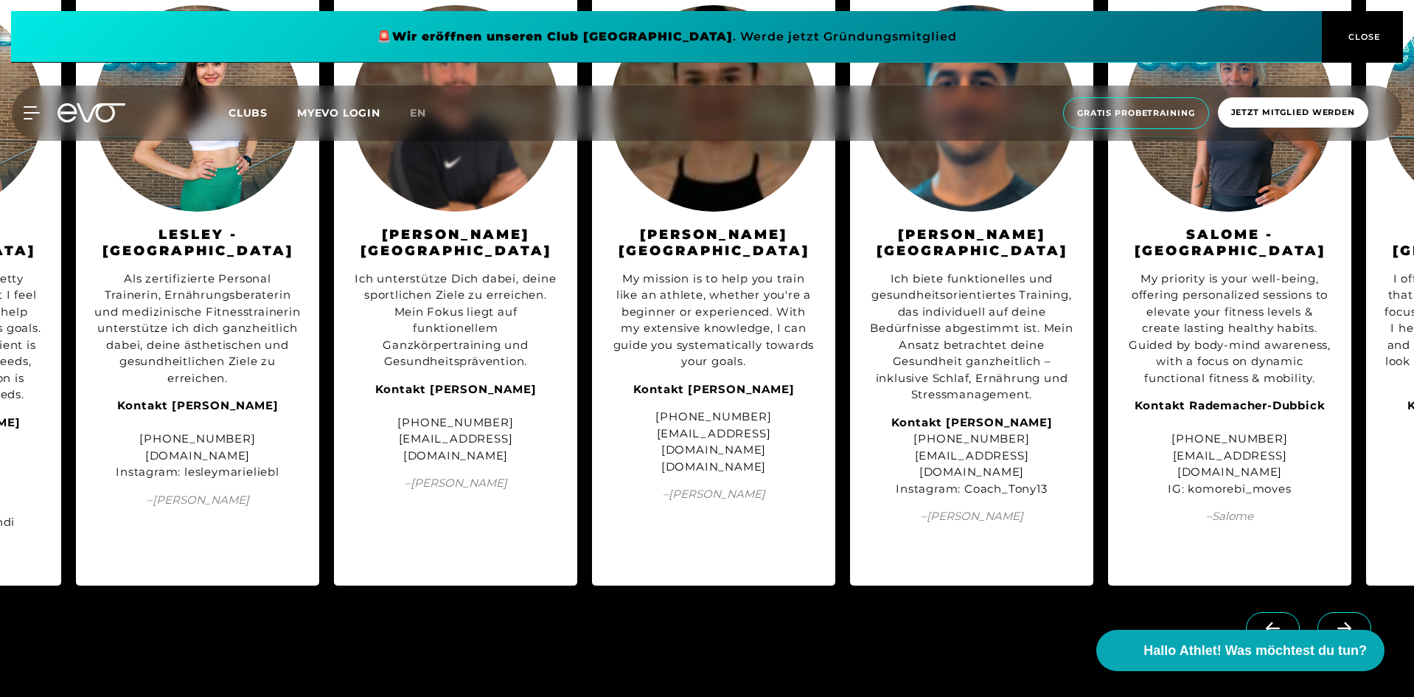
click at [1348, 622] on icon at bounding box center [1345, 628] width 26 height 13
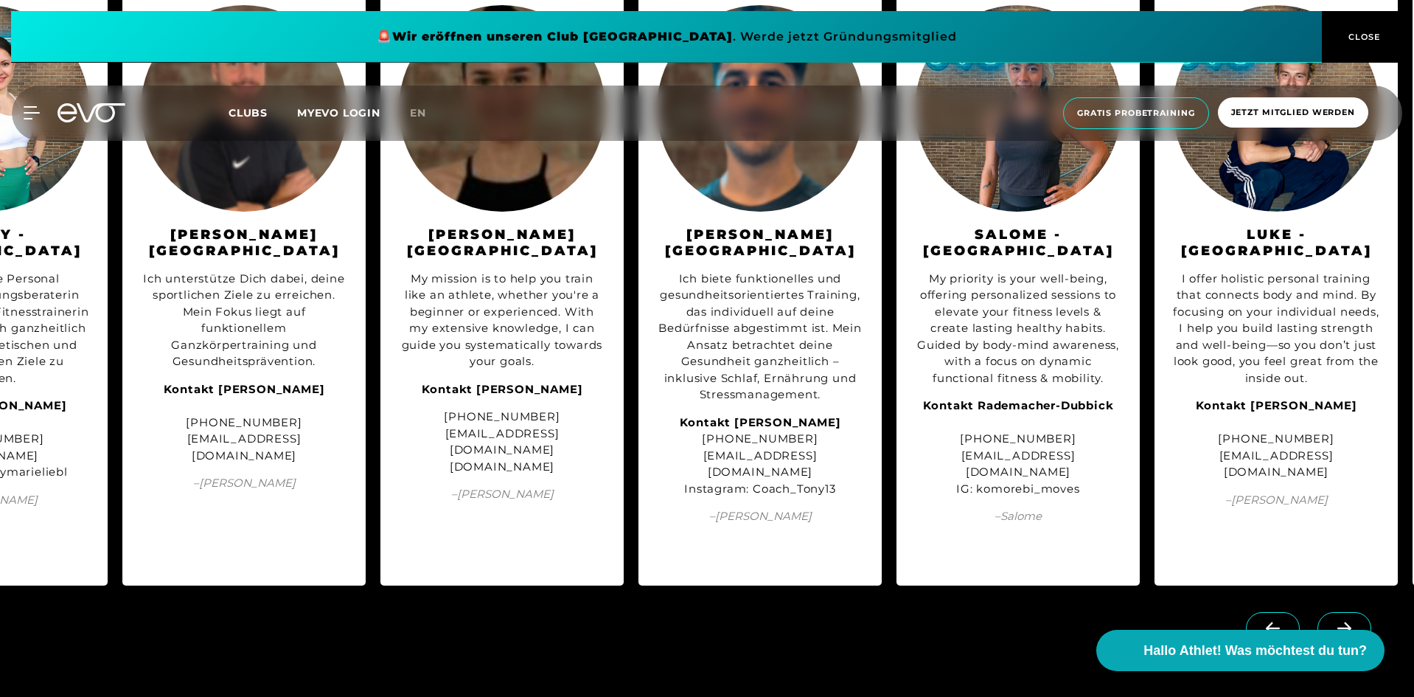
click at [1348, 622] on icon at bounding box center [1345, 628] width 26 height 13
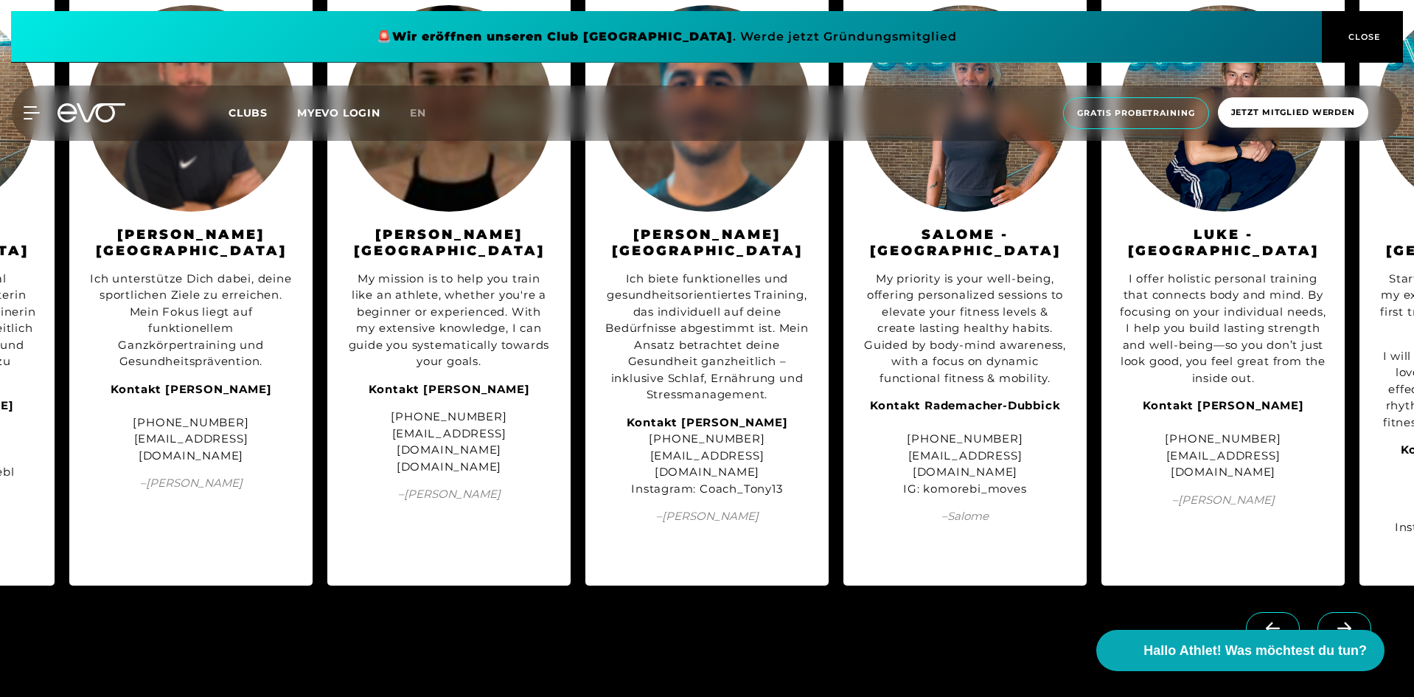
click at [1348, 622] on icon at bounding box center [1345, 628] width 26 height 13
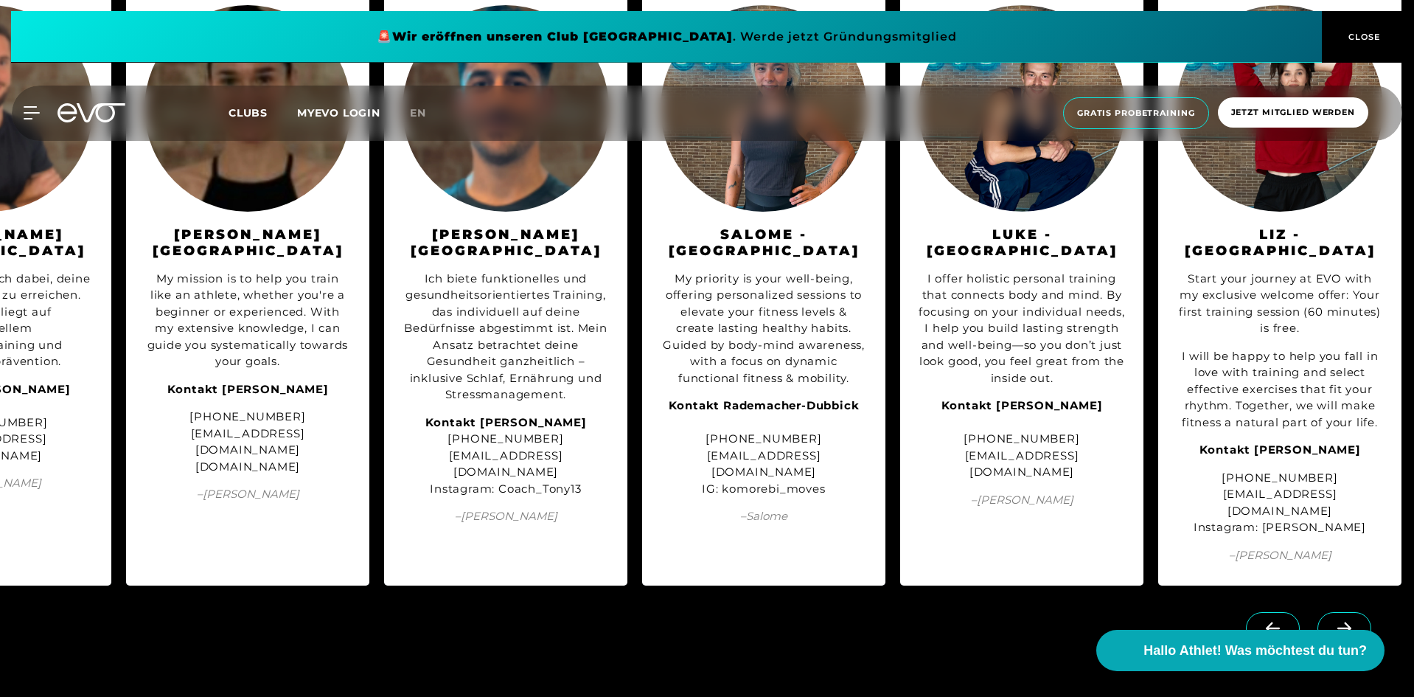
scroll to position [0, 1167]
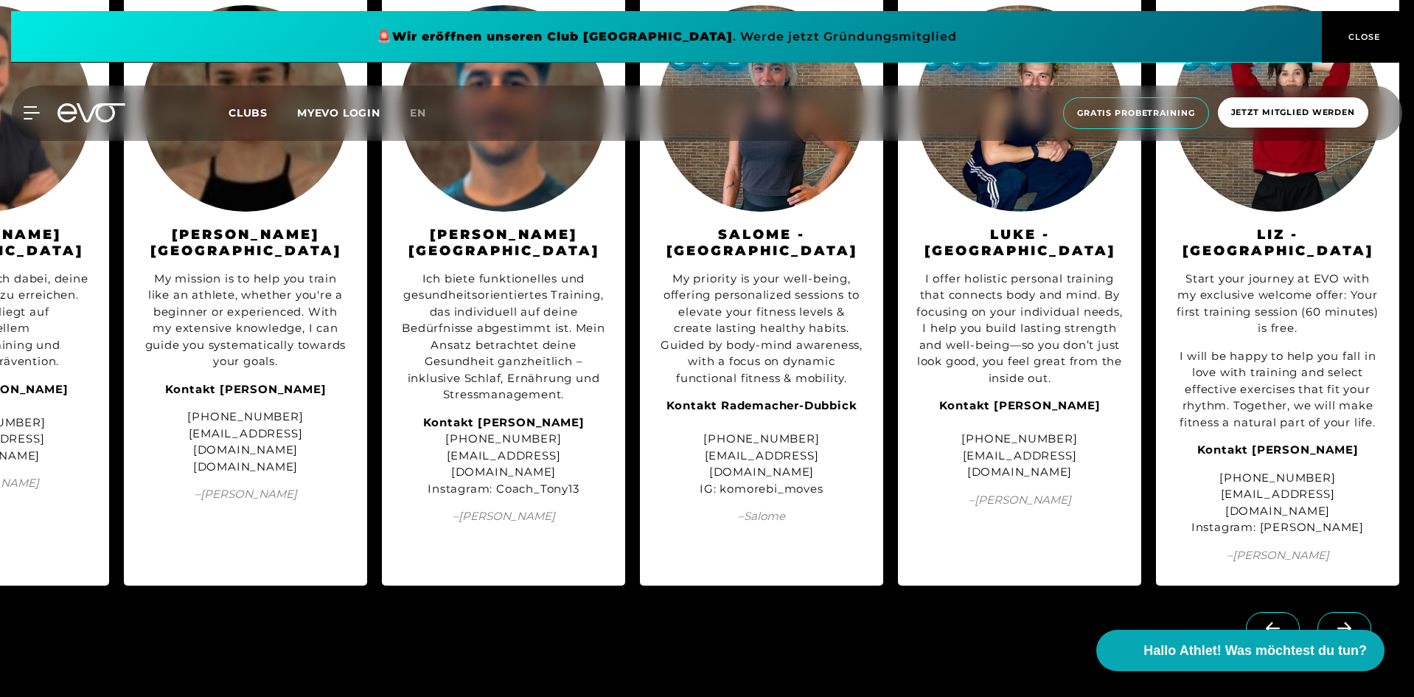
click at [1348, 613] on link at bounding box center [1348, 620] width 60 height 14
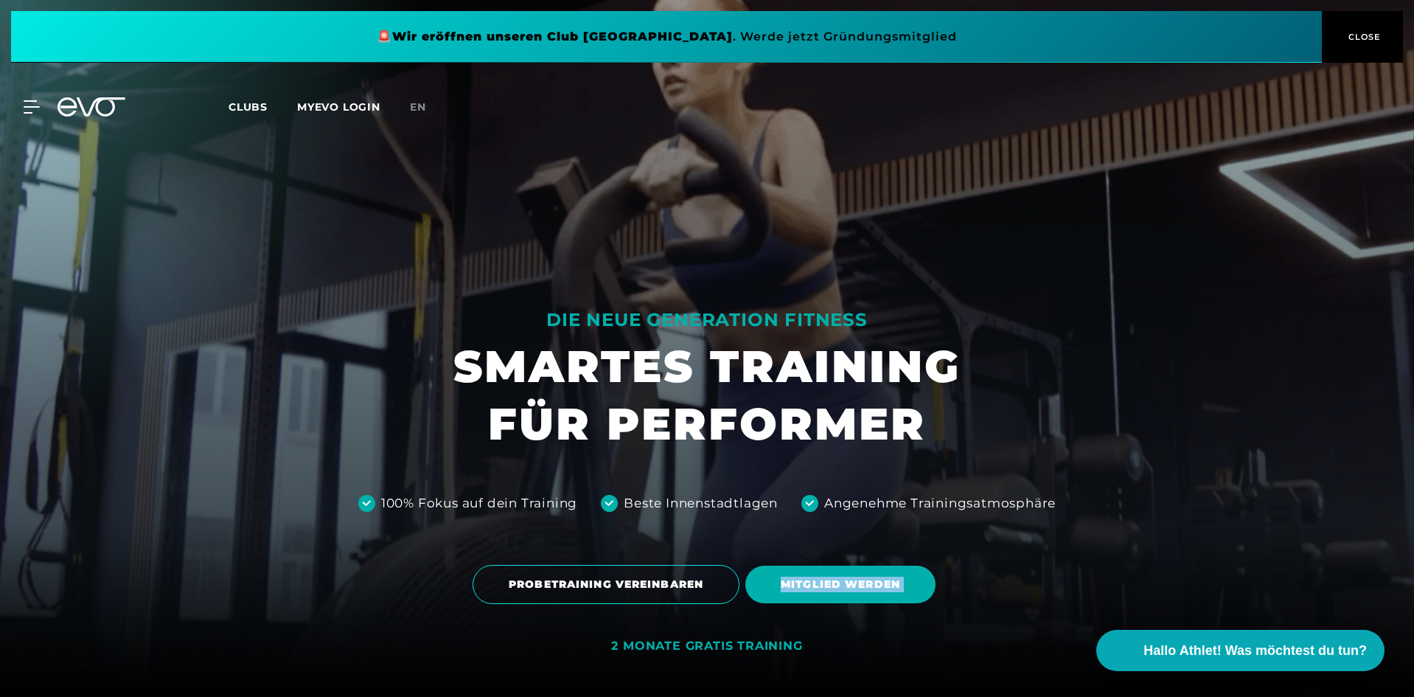
click at [1348, 608] on div "PROBETRAINING VEREINBAREN MITGLIED WERDEN" at bounding box center [707, 584] width 1391 height 61
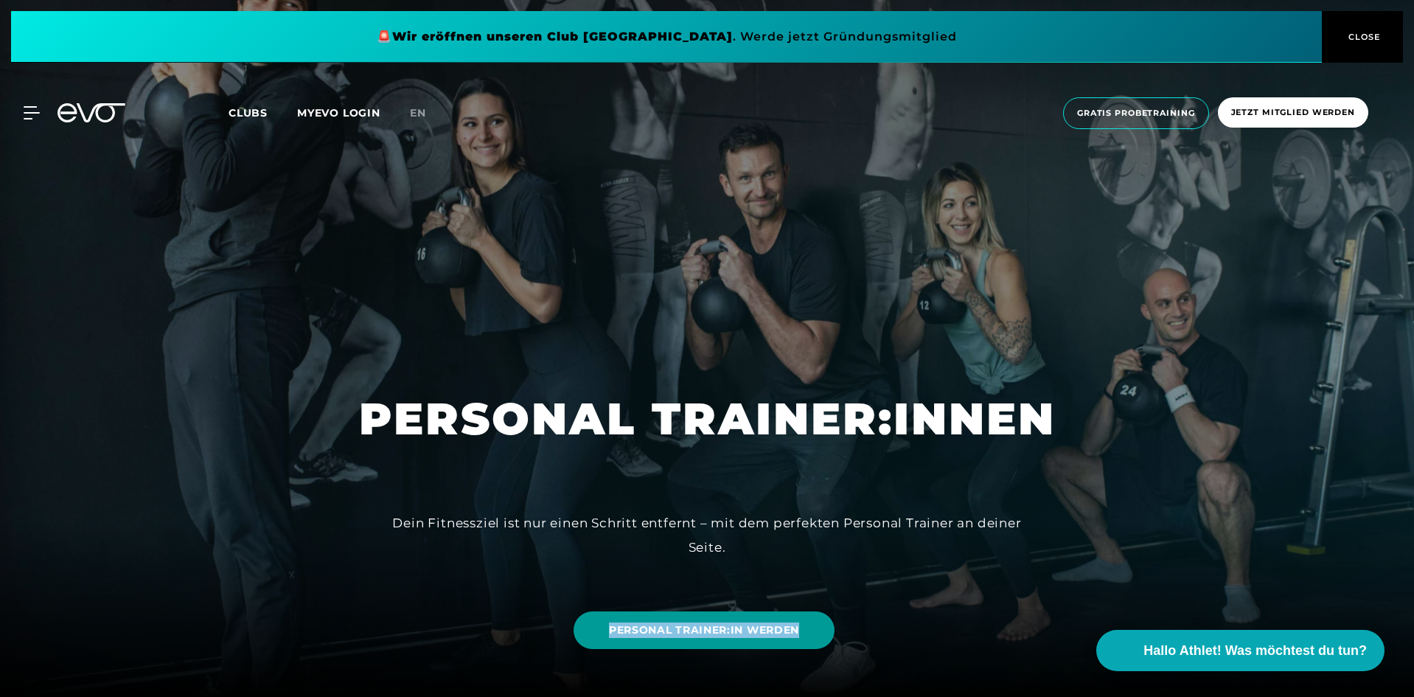
click at [754, 623] on span "PERSONAL TRAINER:IN WERDEN" at bounding box center [704, 629] width 190 height 15
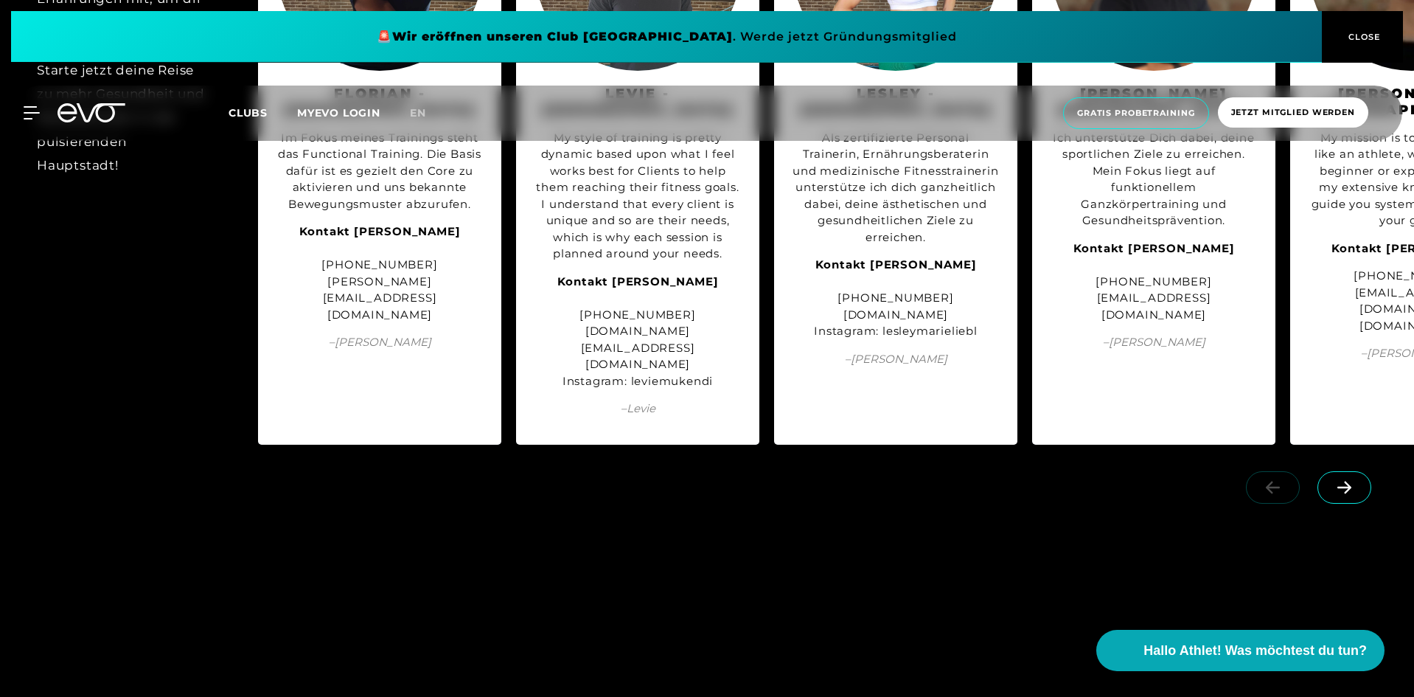
scroll to position [1917, 0]
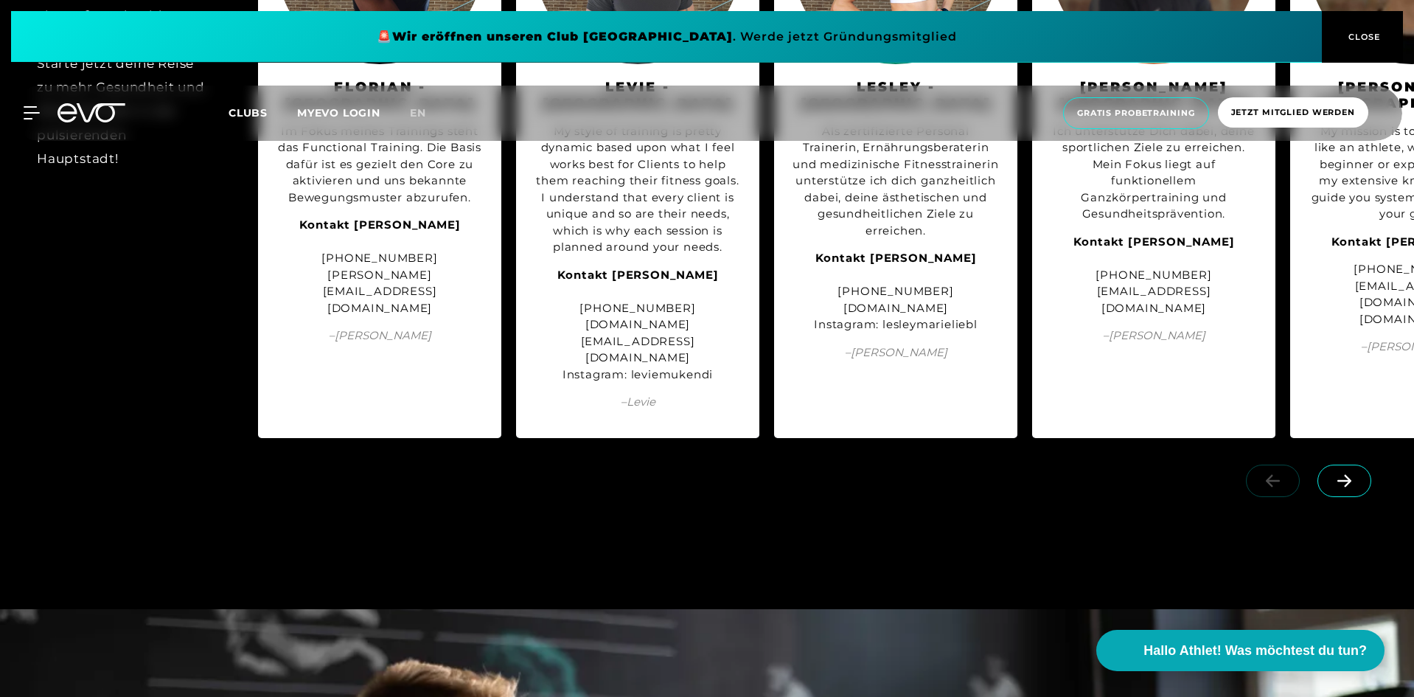
click at [1338, 474] on icon at bounding box center [1345, 480] width 26 height 13
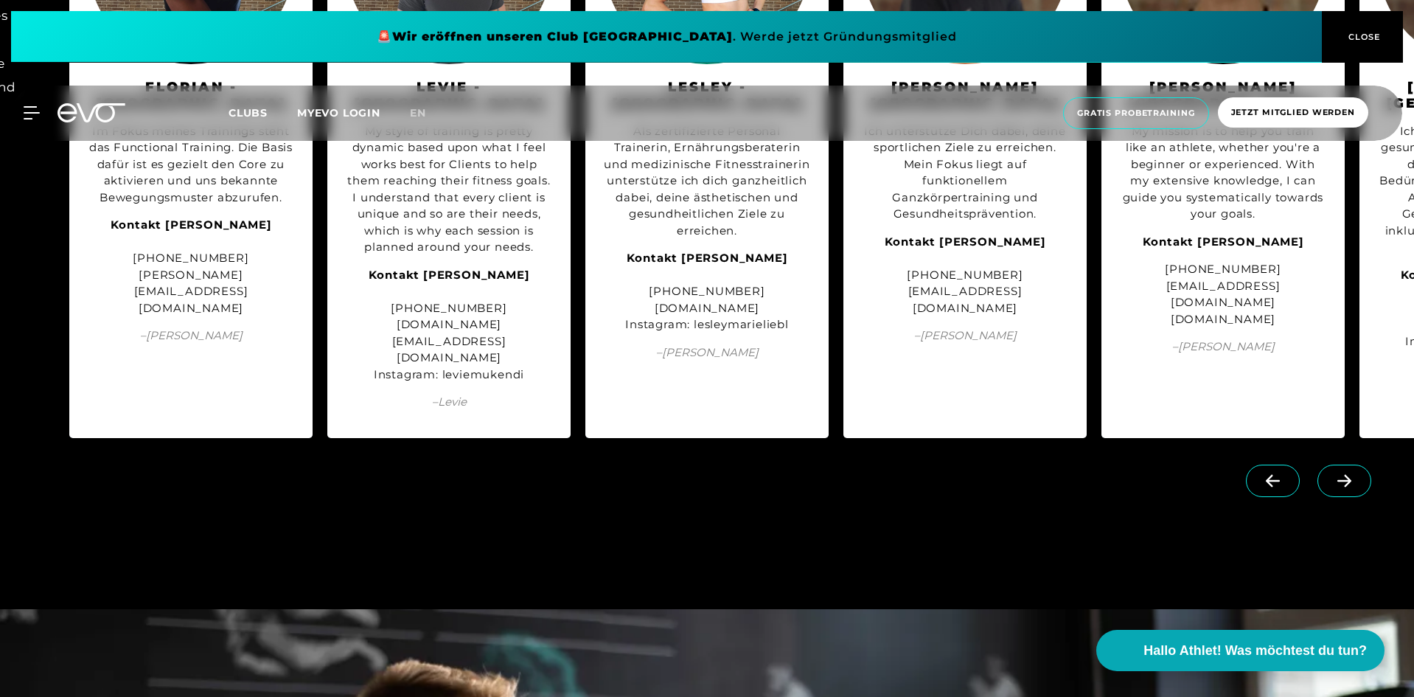
click at [1338, 474] on icon at bounding box center [1345, 480] width 26 height 13
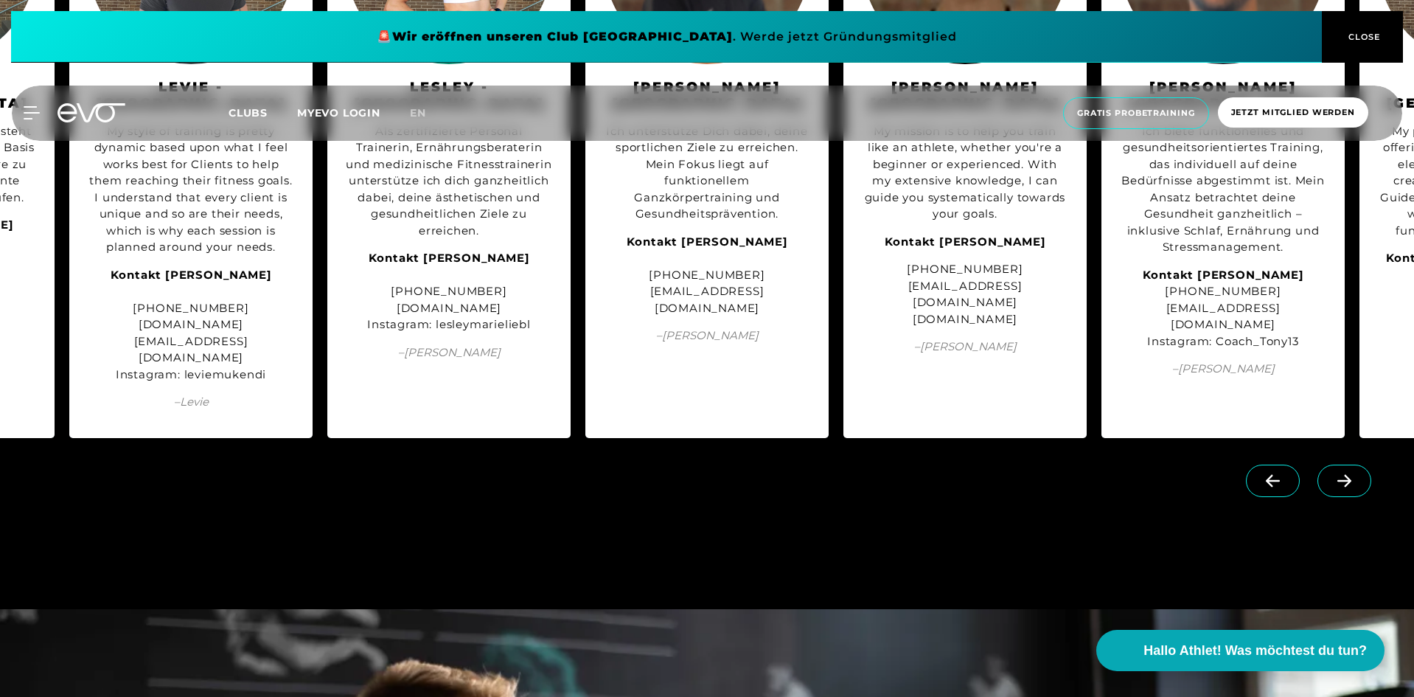
click at [1338, 474] on icon at bounding box center [1345, 480] width 26 height 13
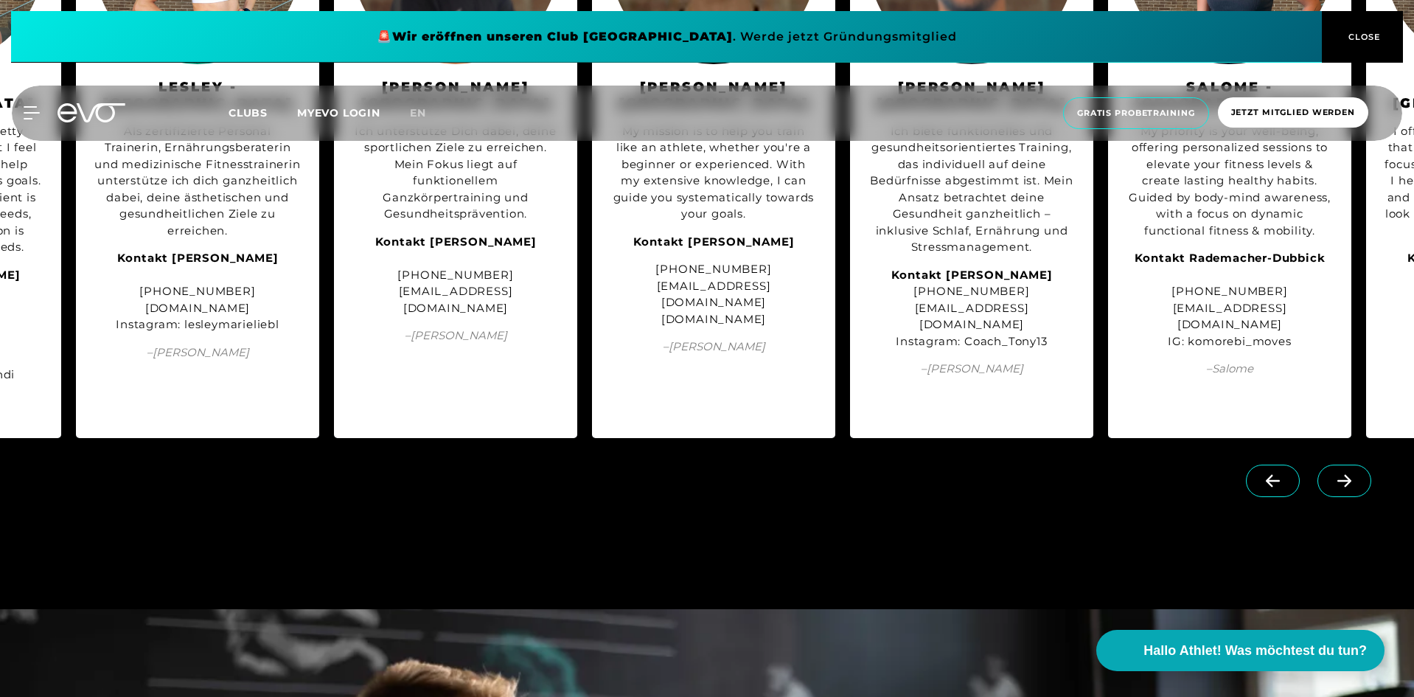
scroll to position [0, 705]
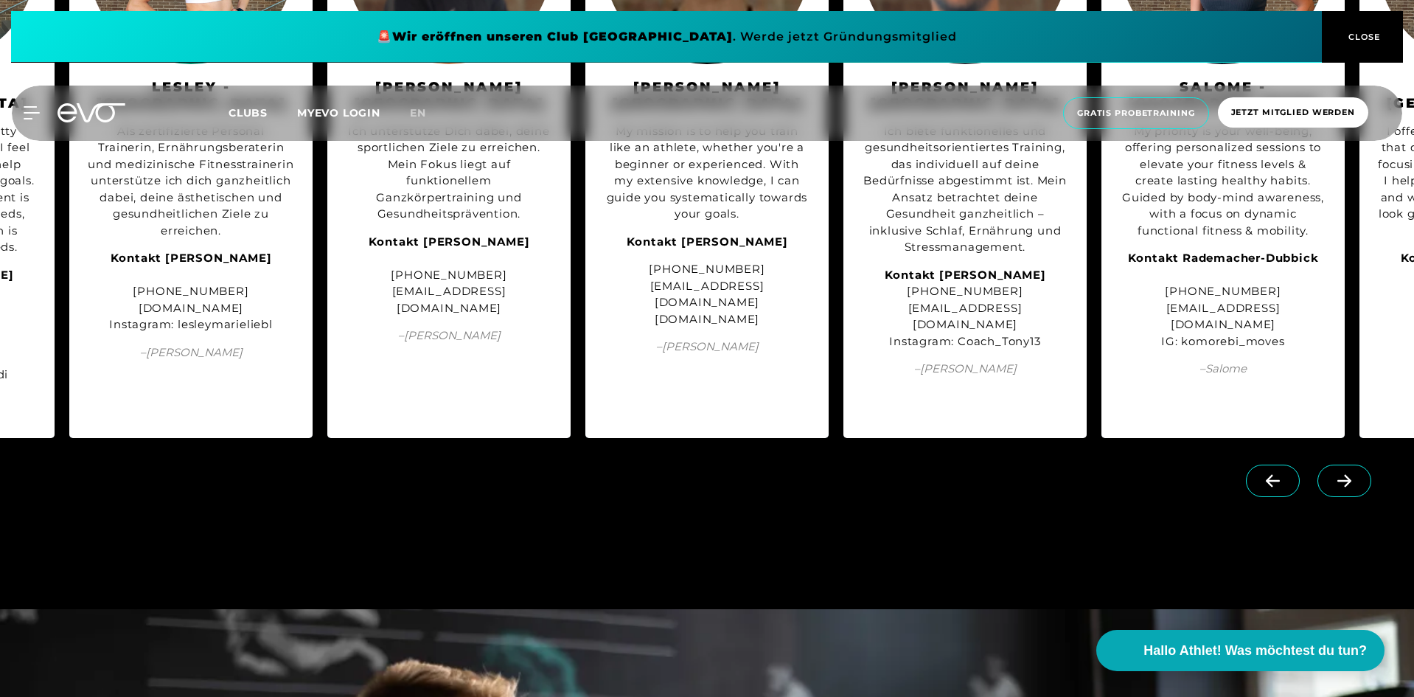
click at [1338, 474] on icon at bounding box center [1345, 480] width 26 height 13
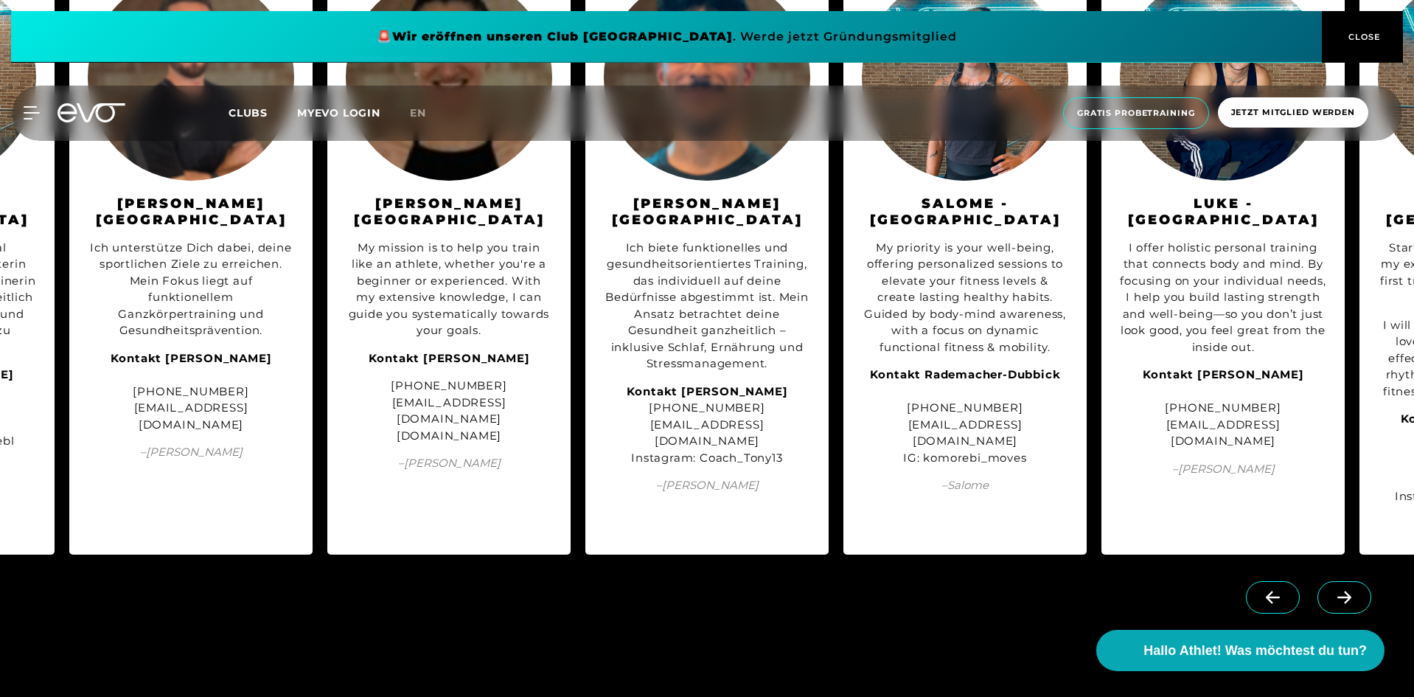
scroll to position [1770, 0]
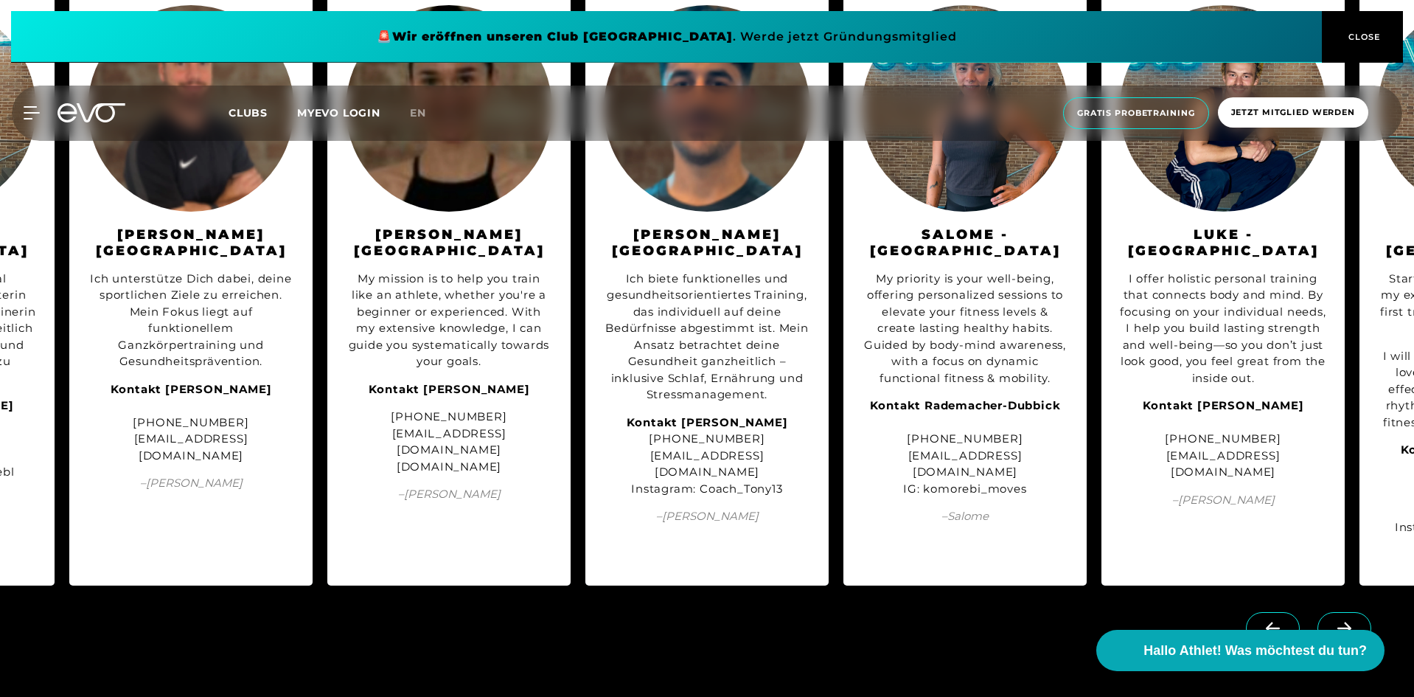
click at [1351, 612] on span at bounding box center [1345, 628] width 54 height 32
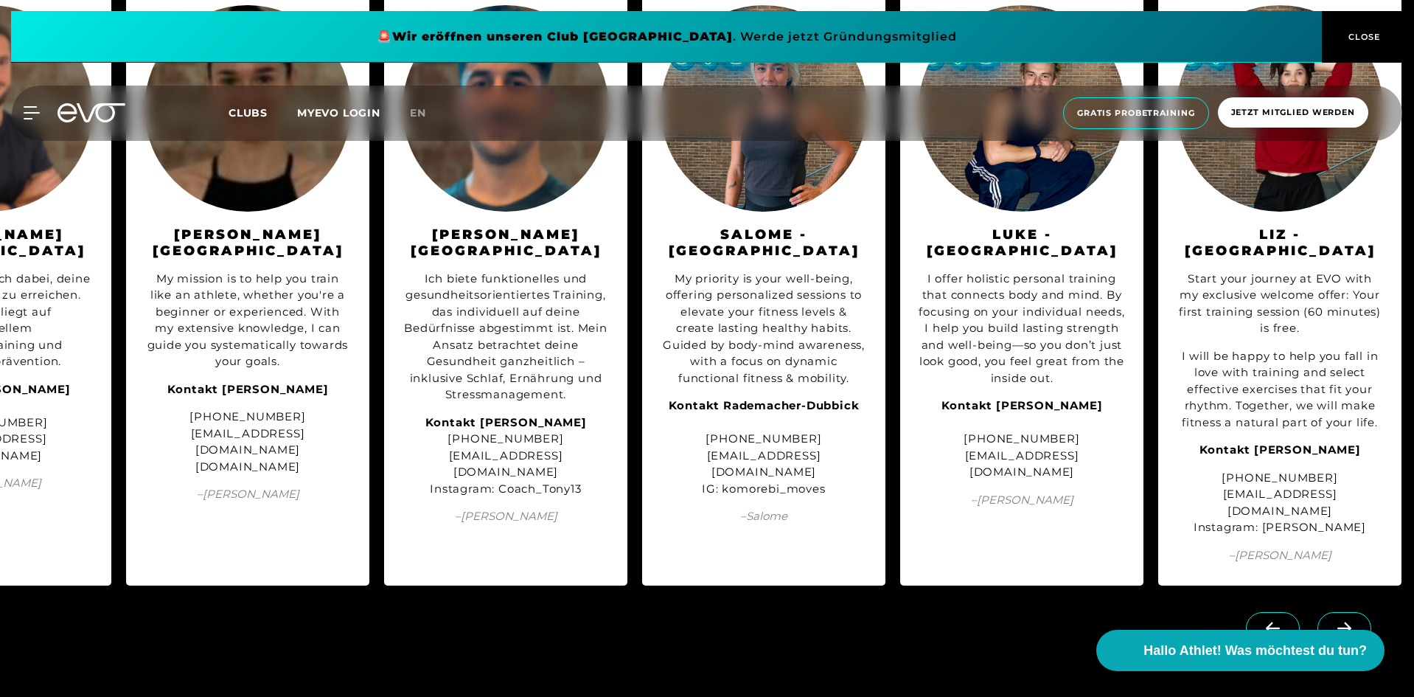
scroll to position [0, 1167]
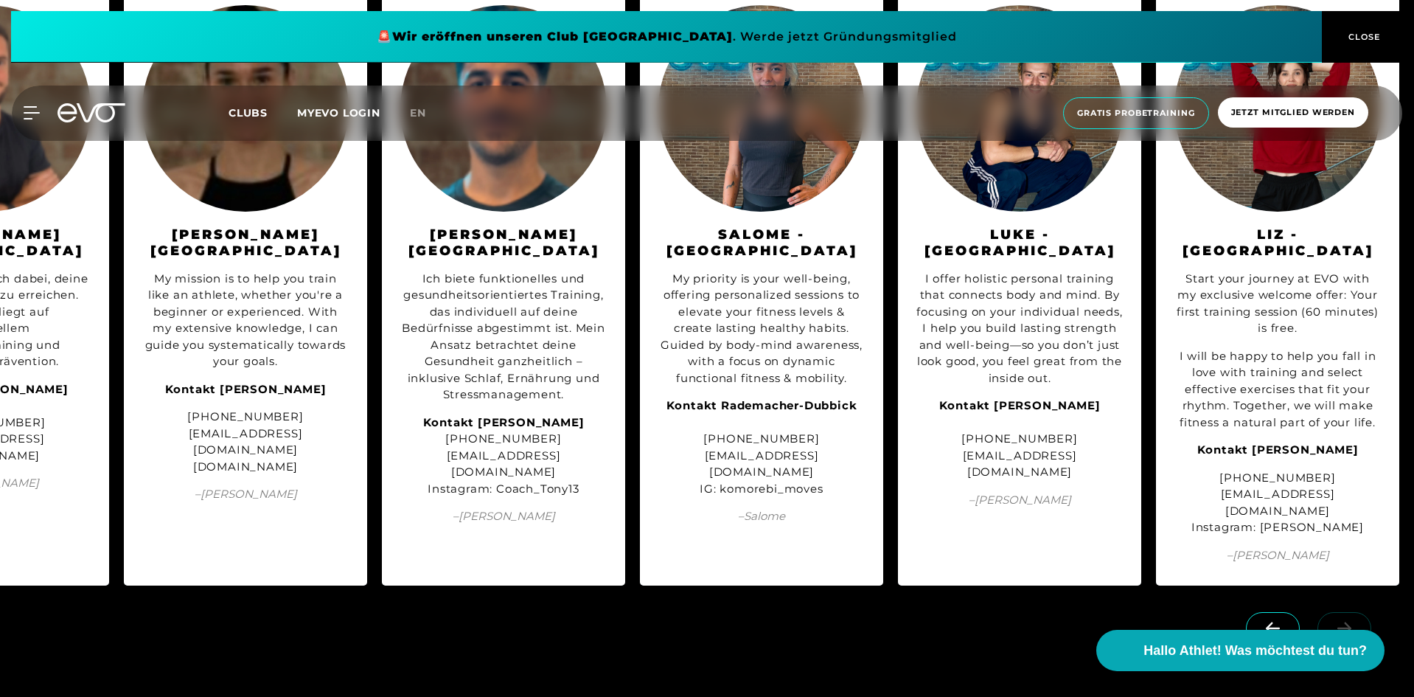
click at [1351, 613] on link at bounding box center [1348, 620] width 60 height 14
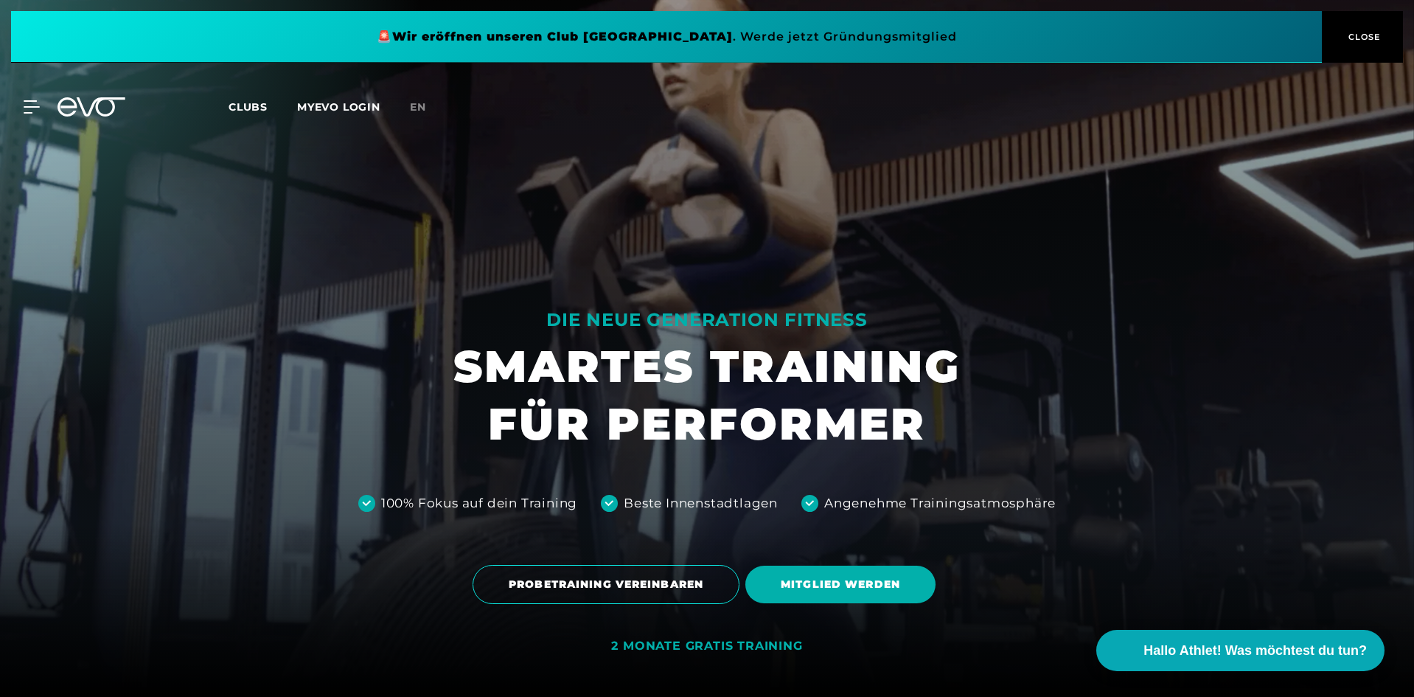
click at [1074, 249] on div at bounding box center [707, 348] width 1414 height 697
click at [1367, 33] on span "CLOSE" at bounding box center [1363, 36] width 36 height 13
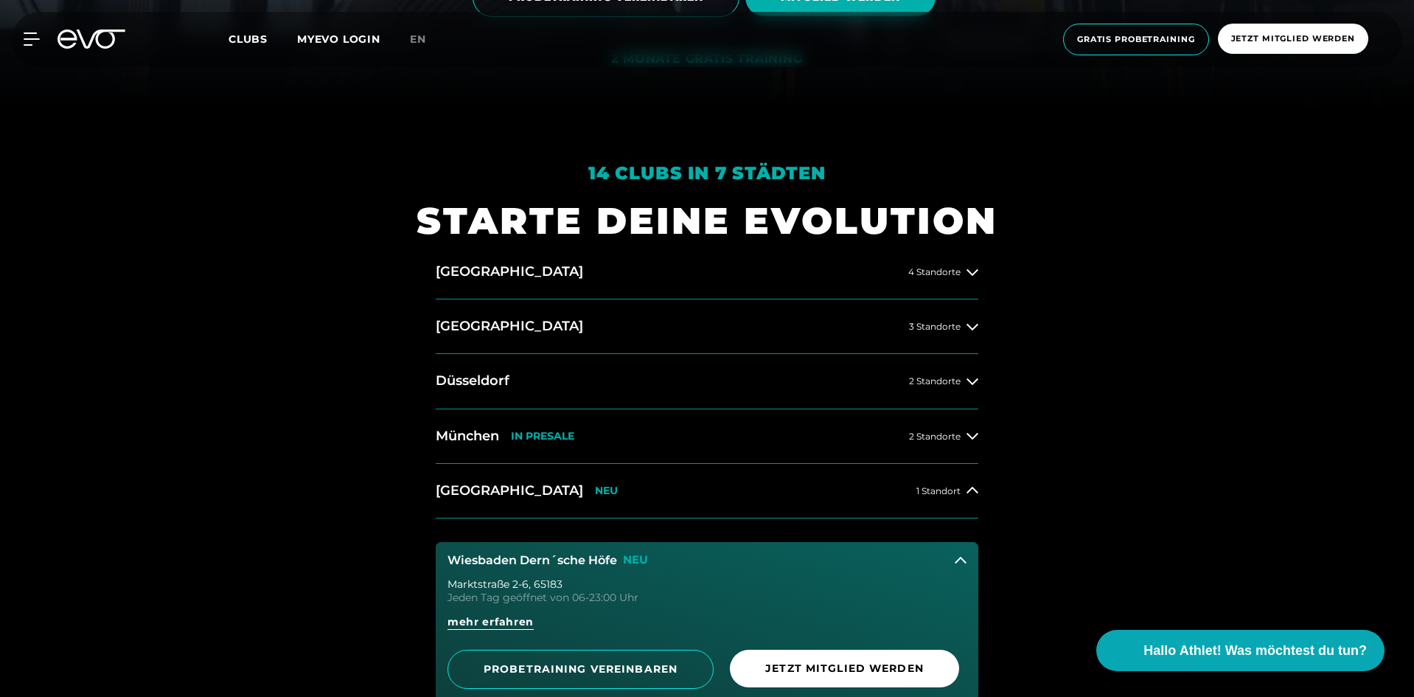
scroll to position [590, 0]
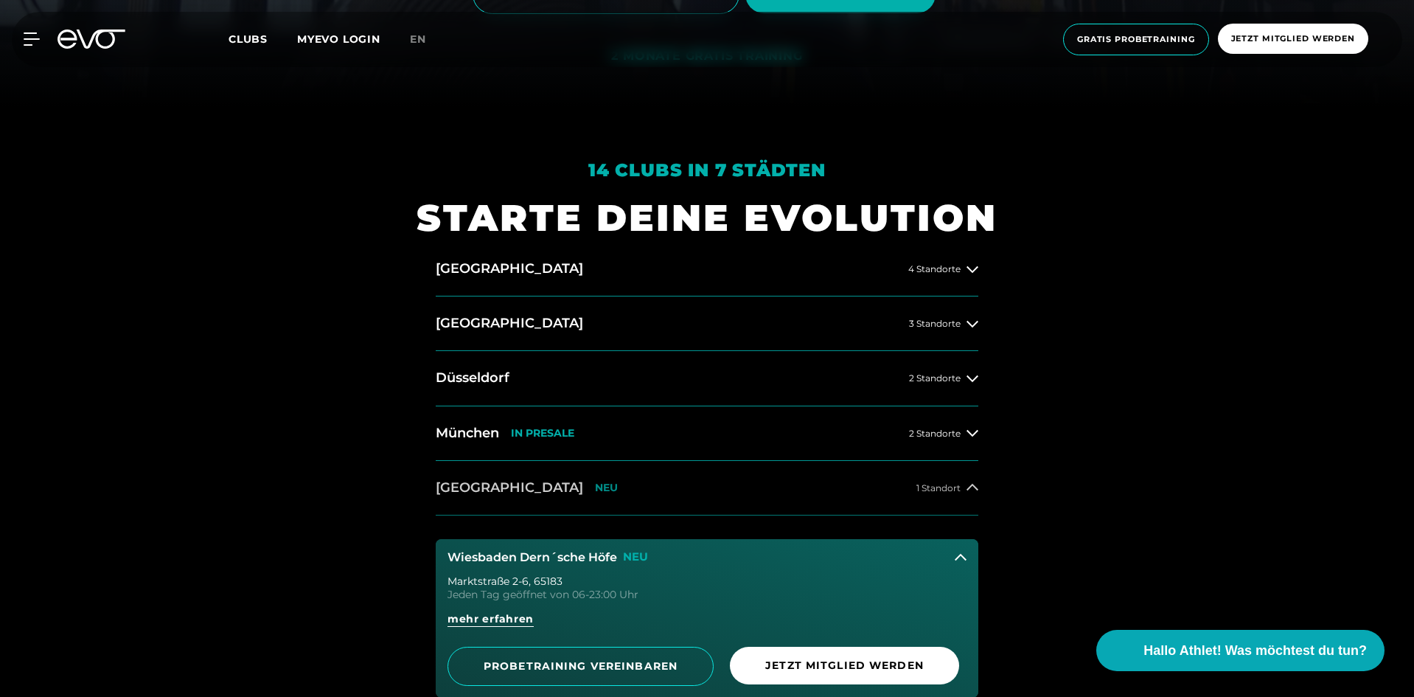
click at [470, 490] on h2 "[GEOGRAPHIC_DATA]" at bounding box center [509, 488] width 147 height 18
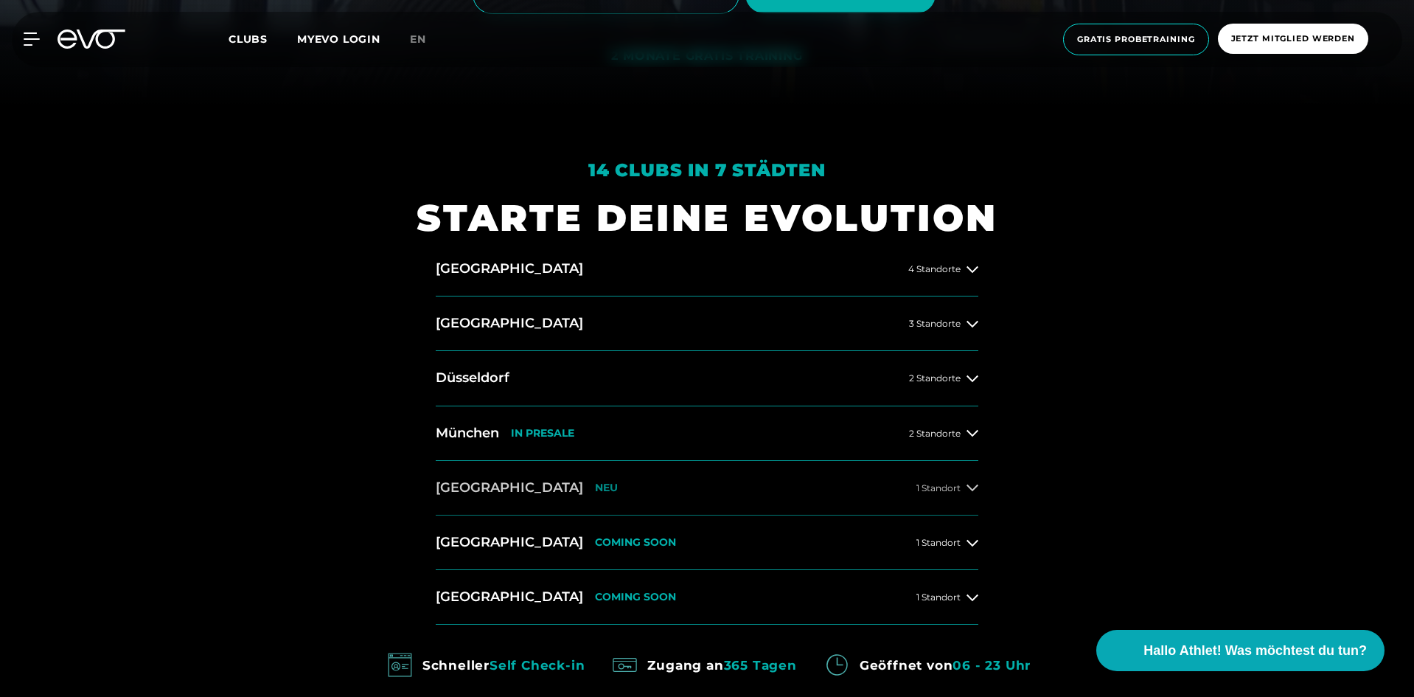
click at [595, 482] on p "NEU" at bounding box center [606, 488] width 23 height 13
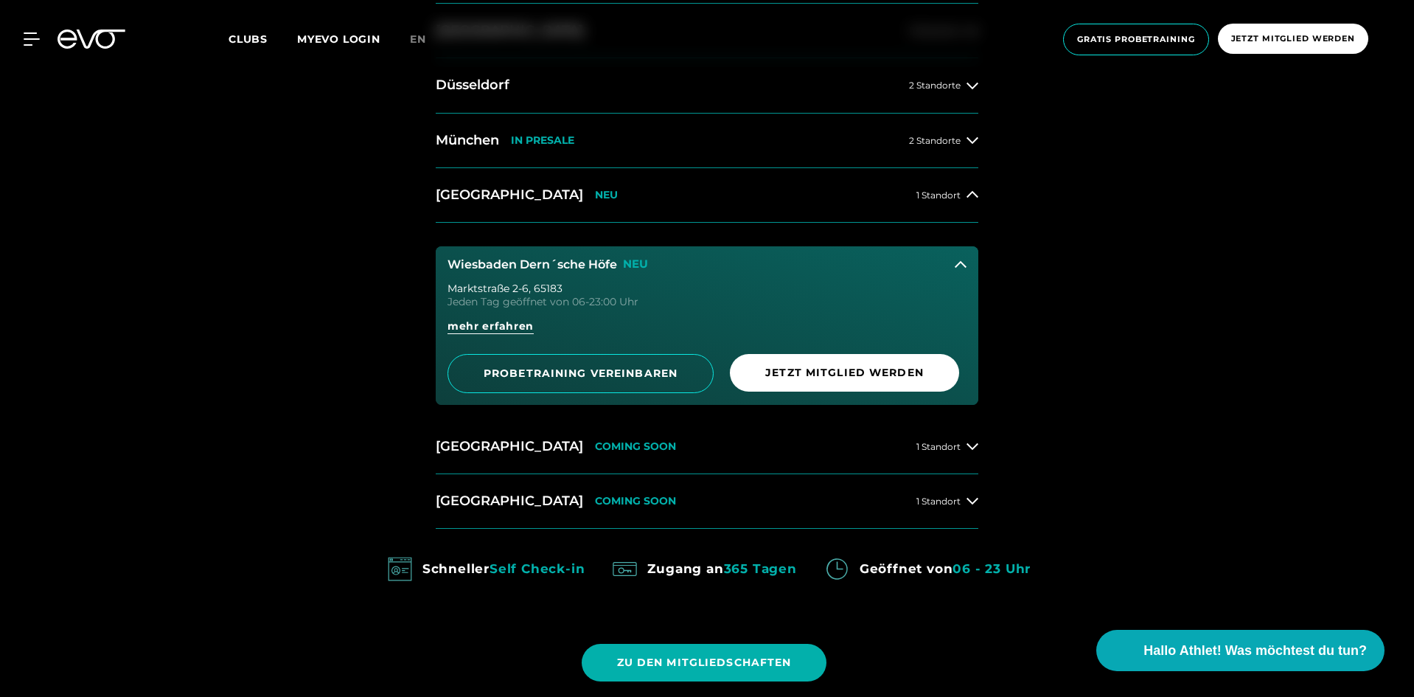
scroll to position [885, 0]
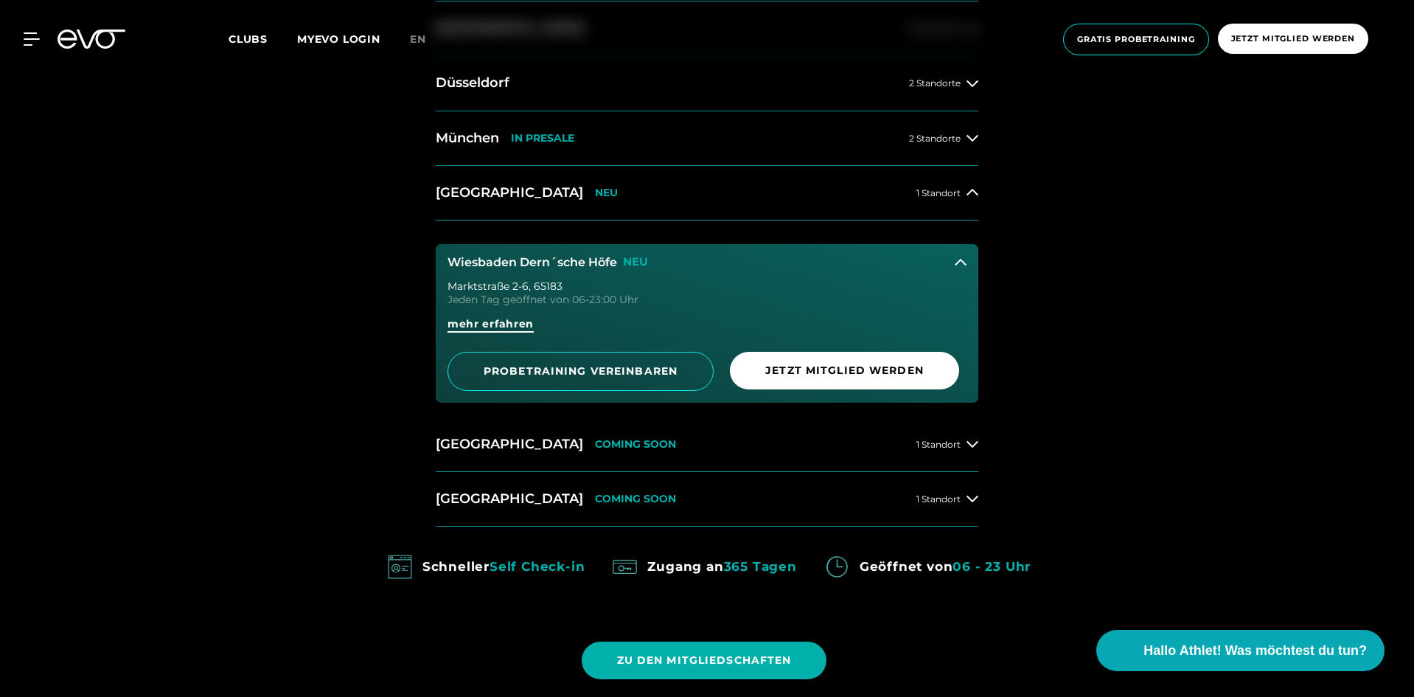
click at [498, 322] on span "mehr erfahren" at bounding box center [491, 323] width 86 height 15
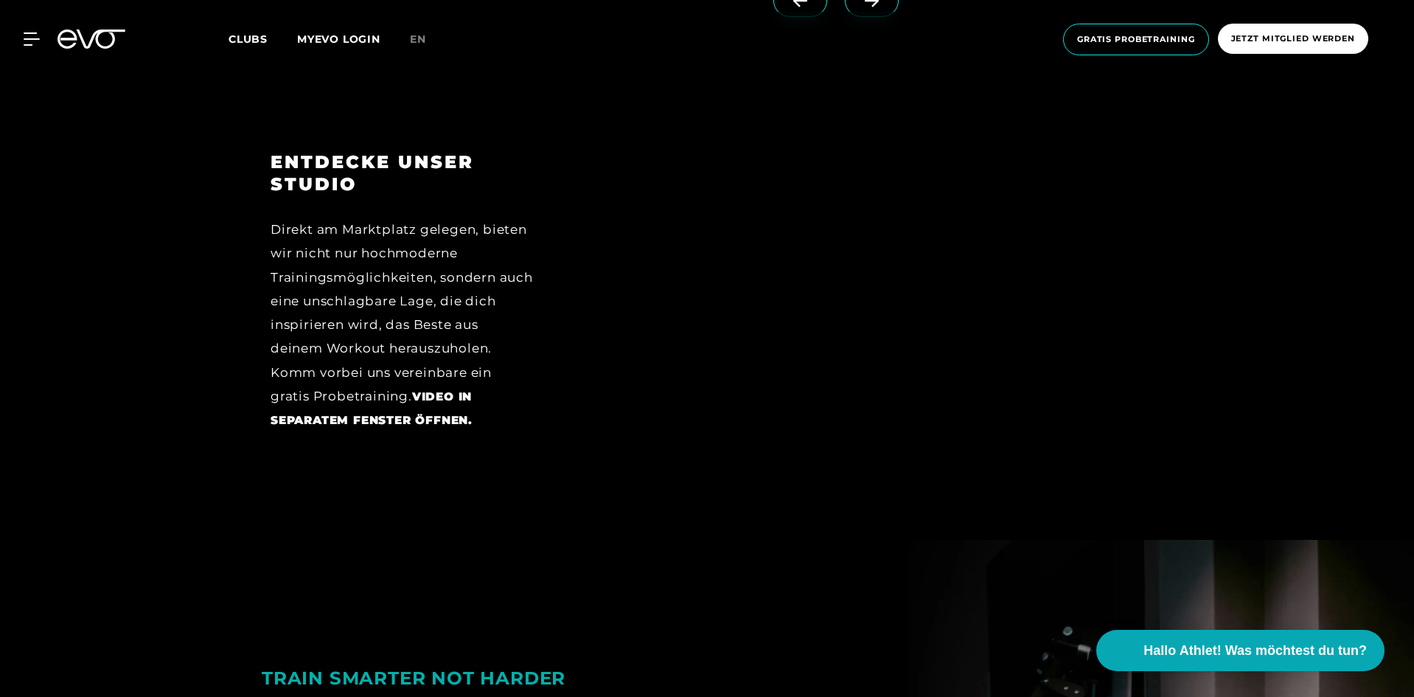
scroll to position [2433, 0]
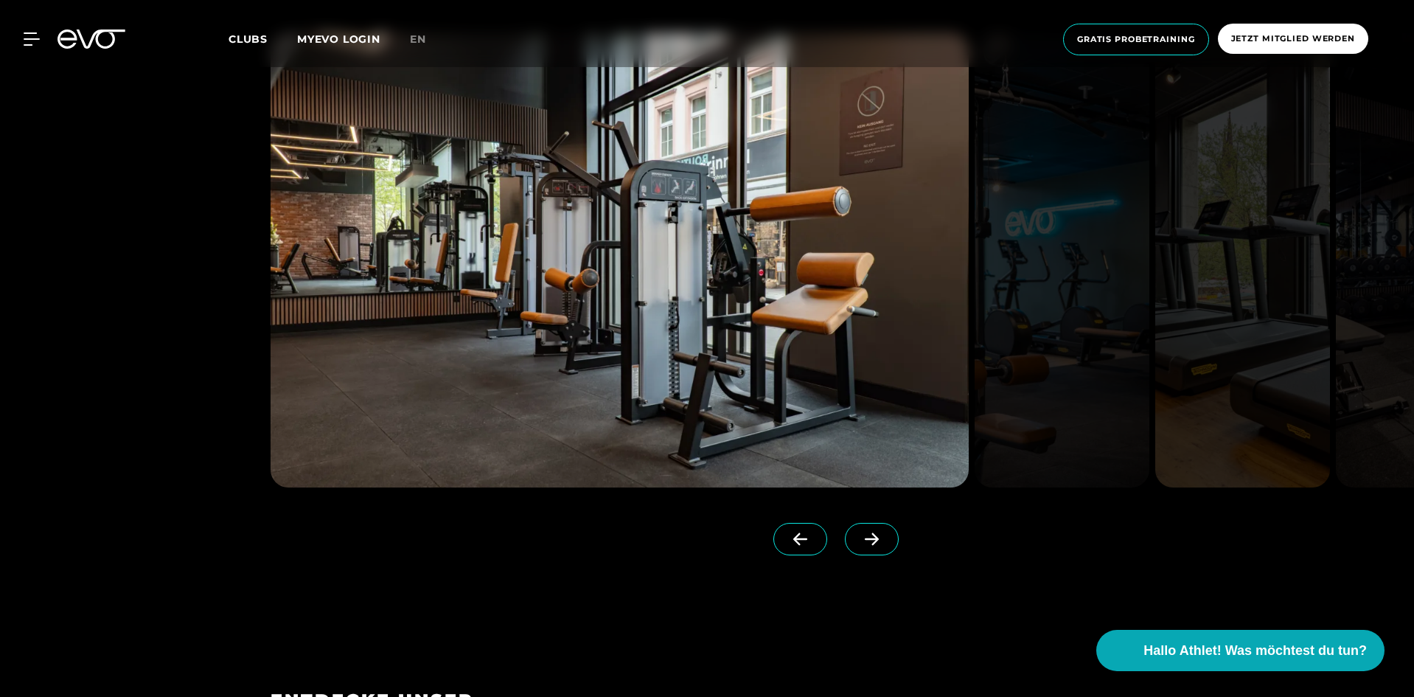
scroll to position [1844, 0]
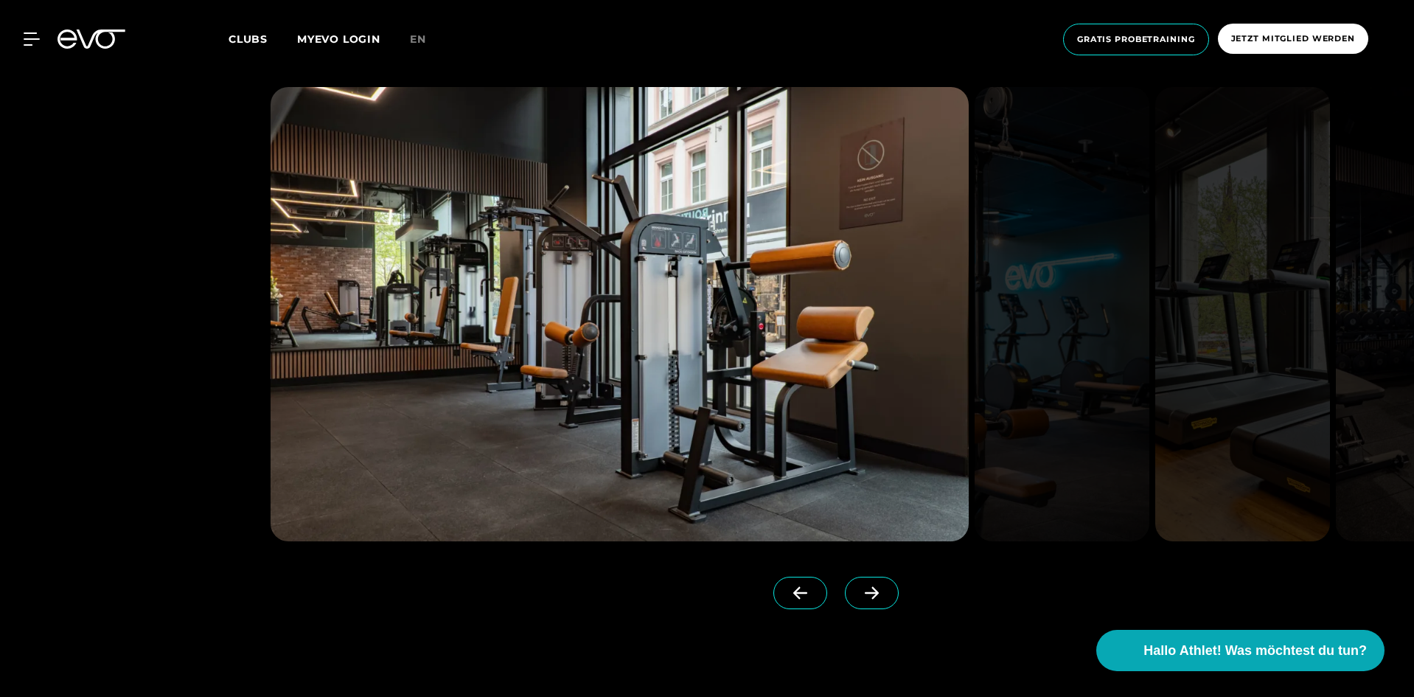
click at [859, 591] on icon at bounding box center [872, 592] width 26 height 13
